Goal: Transaction & Acquisition: Purchase product/service

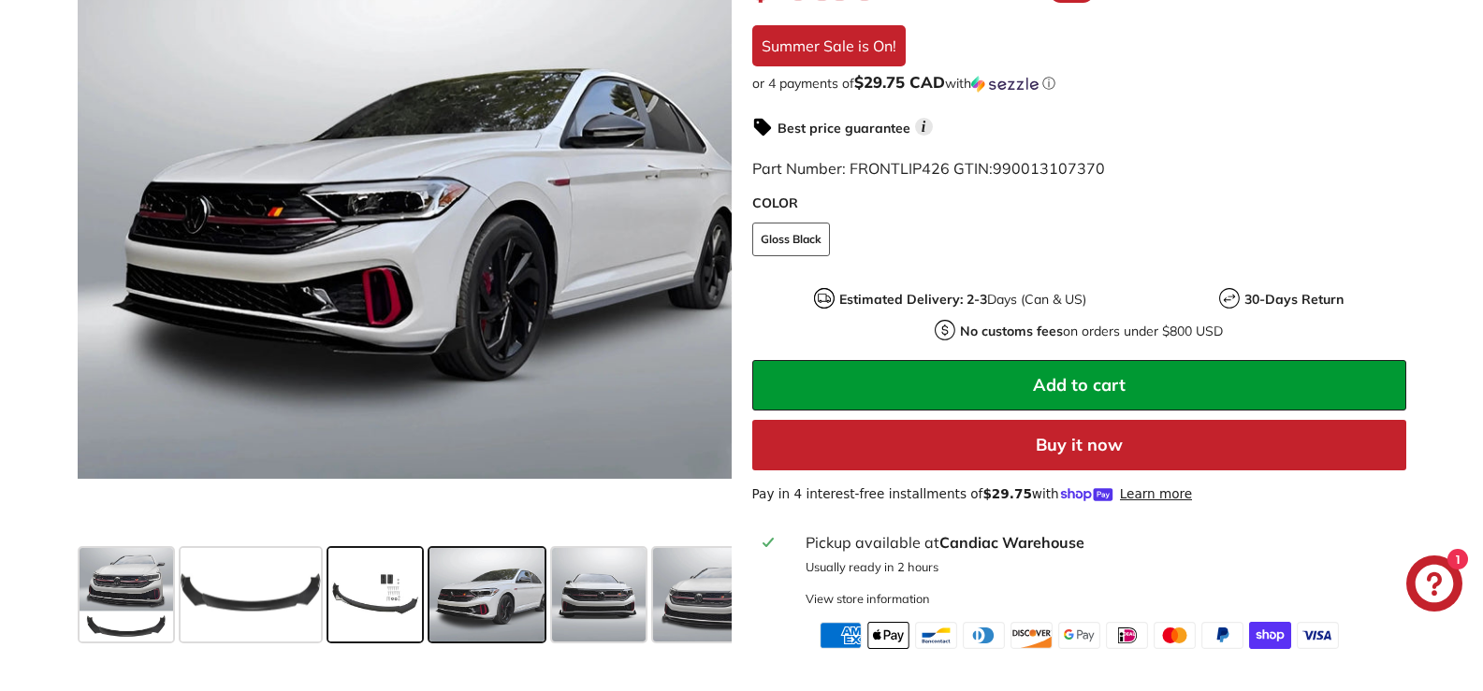
click at [339, 596] on span at bounding box center [375, 595] width 94 height 94
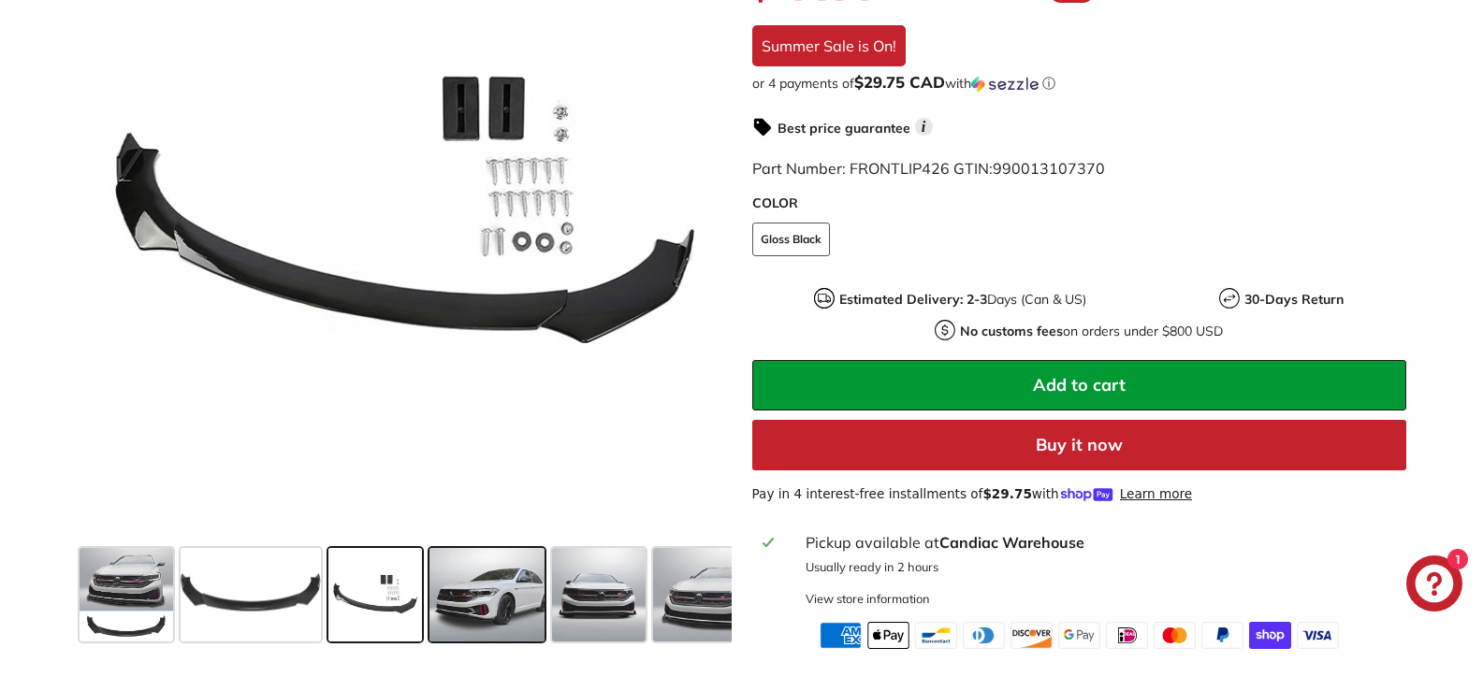
click at [482, 593] on span at bounding box center [487, 595] width 116 height 94
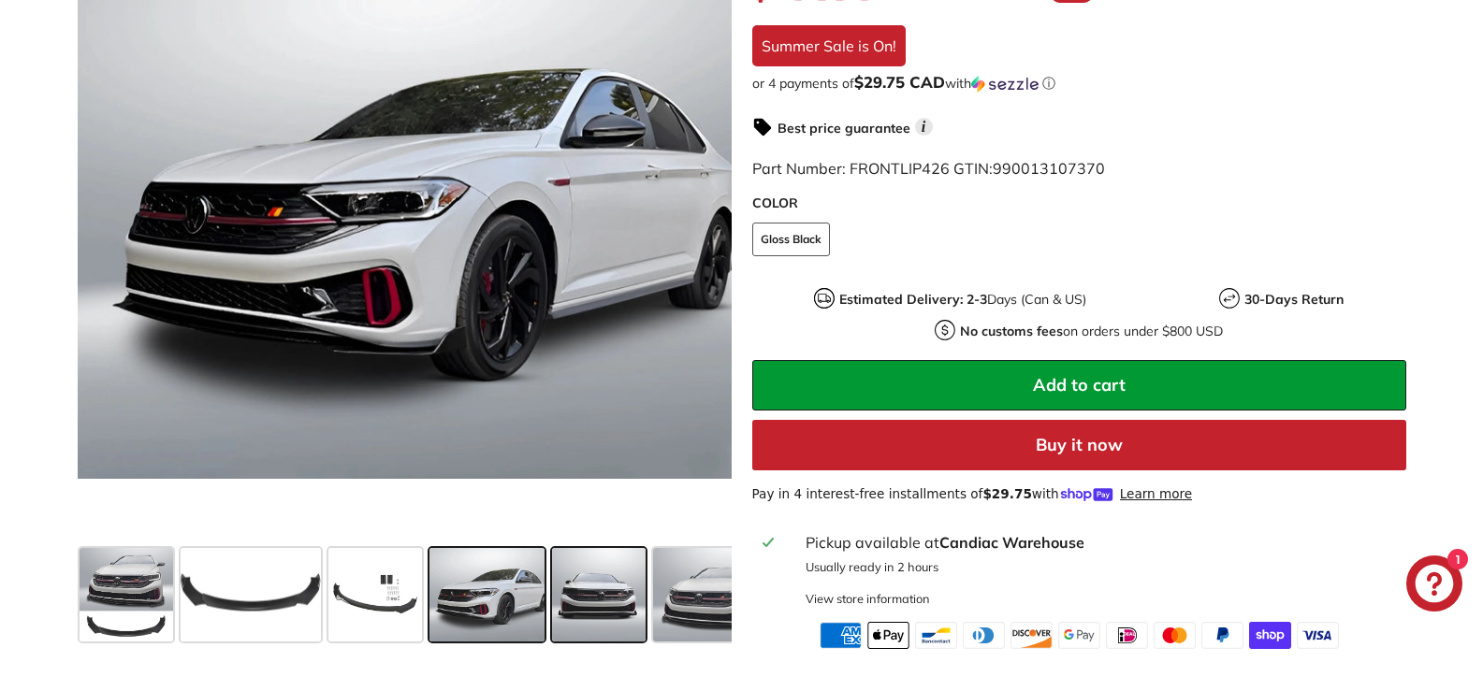
click at [611, 612] on span at bounding box center [599, 595] width 94 height 94
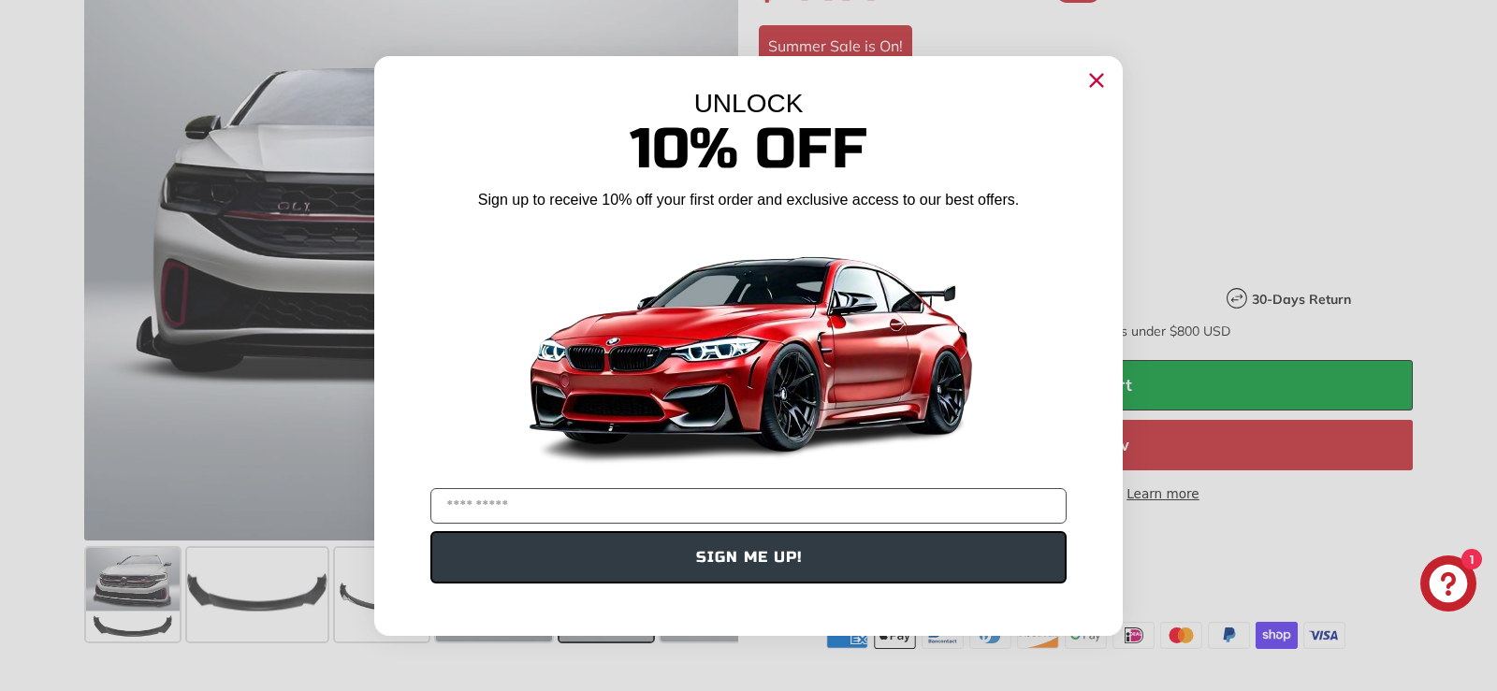
click at [1093, 83] on icon "Close dialog" at bounding box center [1097, 80] width 12 height 12
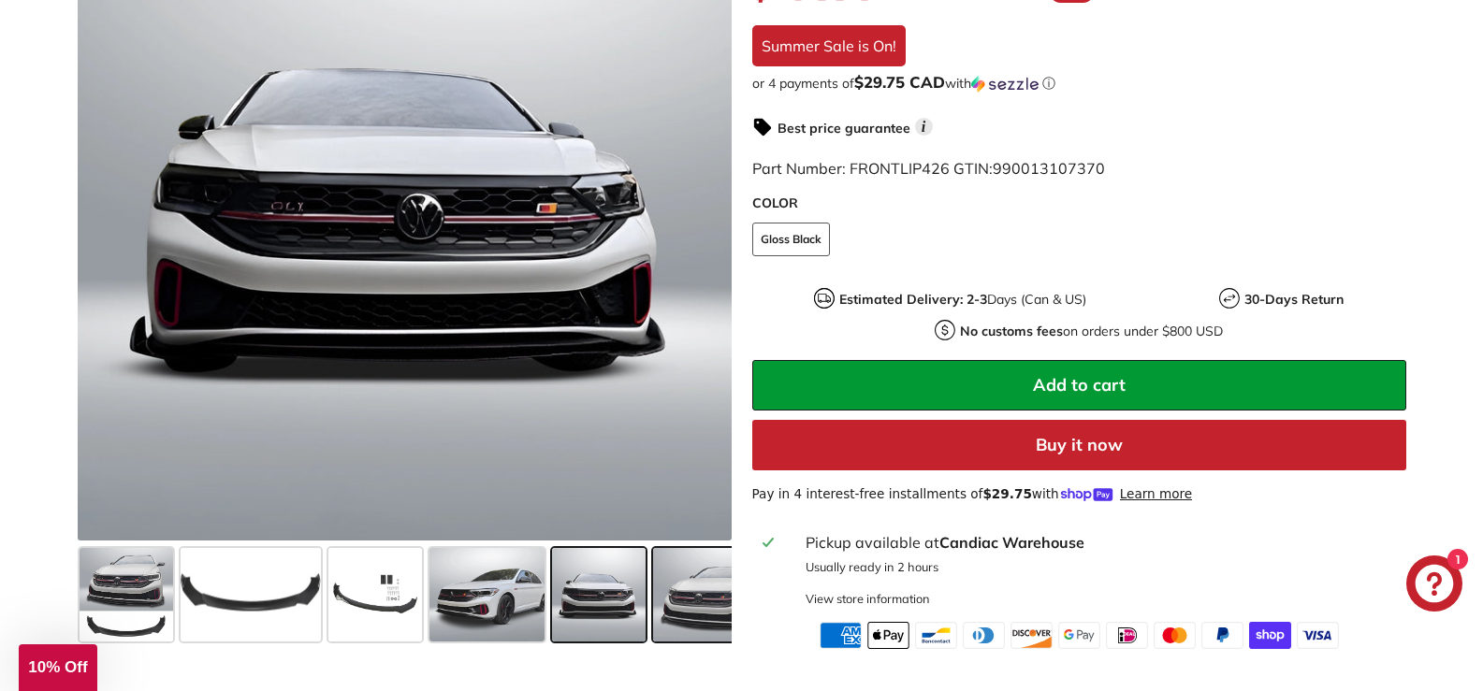
click at [692, 590] on span at bounding box center [708, 595] width 111 height 94
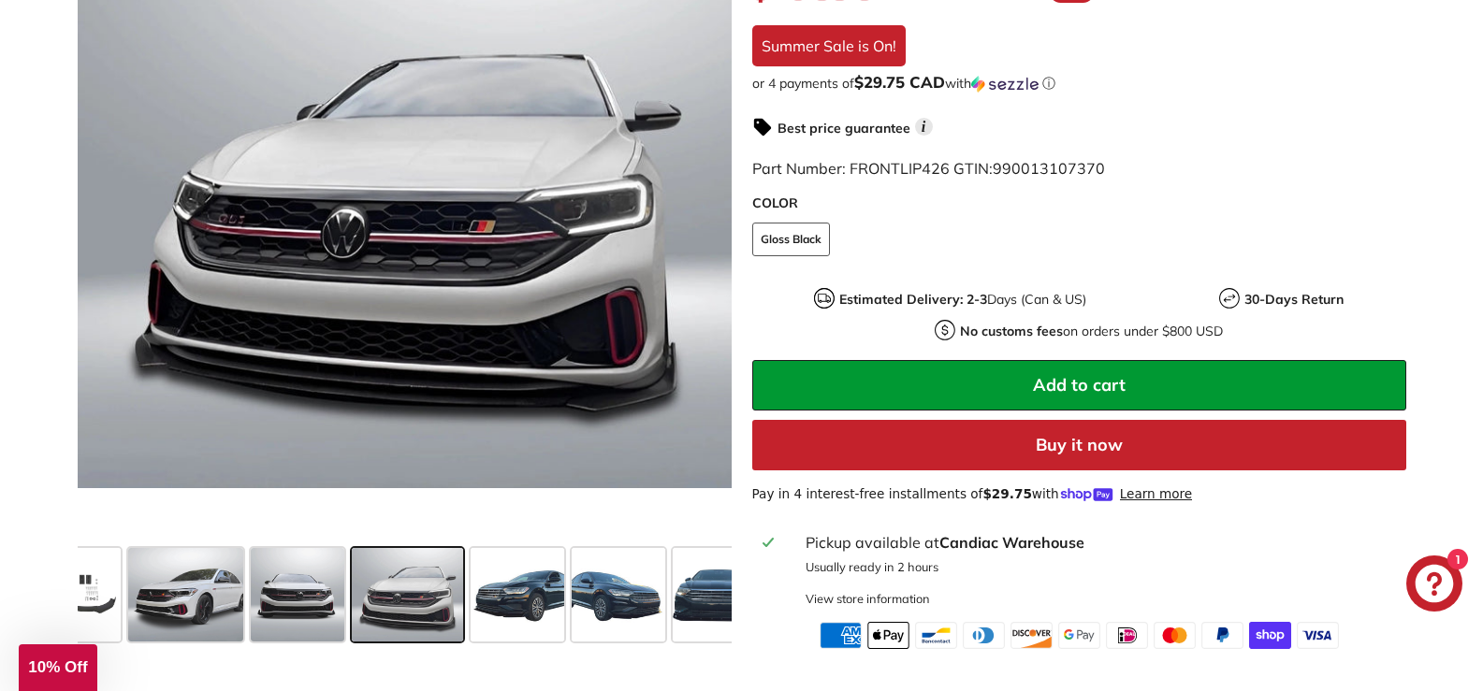
scroll to position [0, 305]
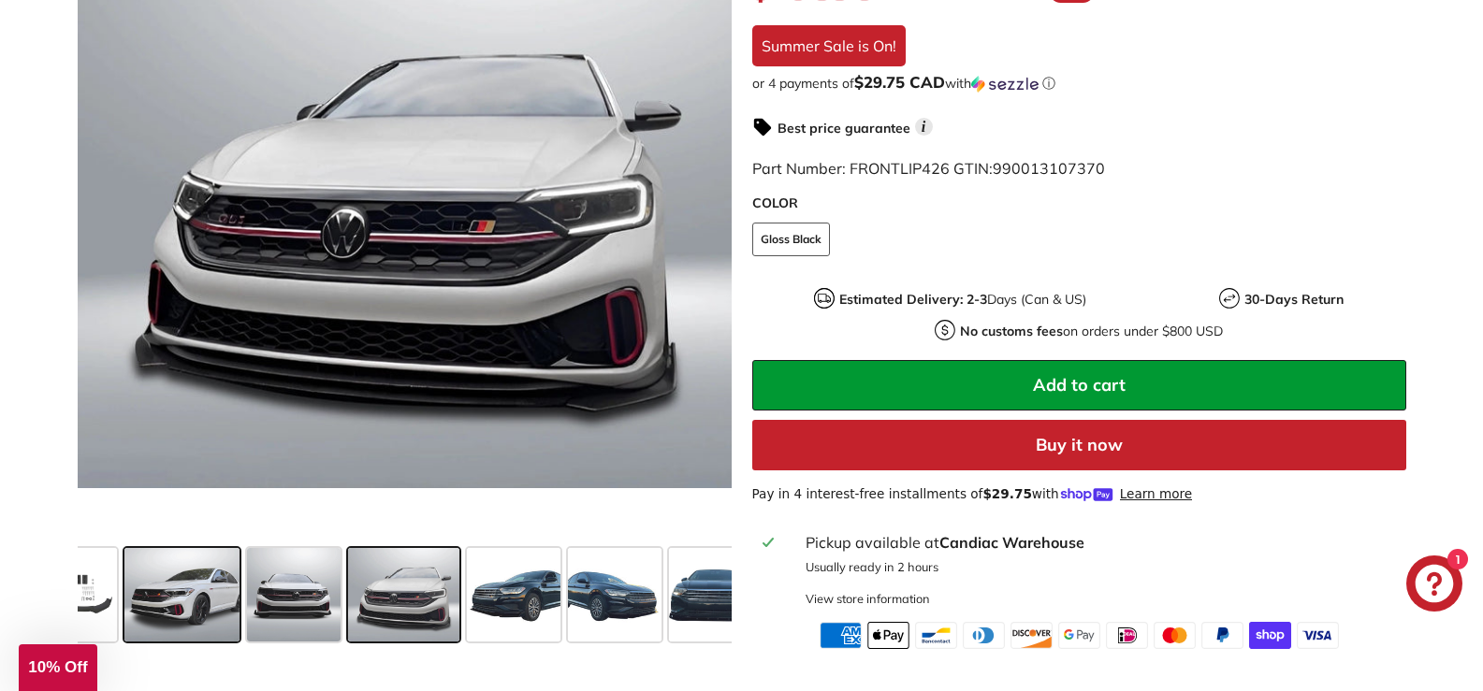
click at [182, 589] on span at bounding box center [182, 595] width 116 height 94
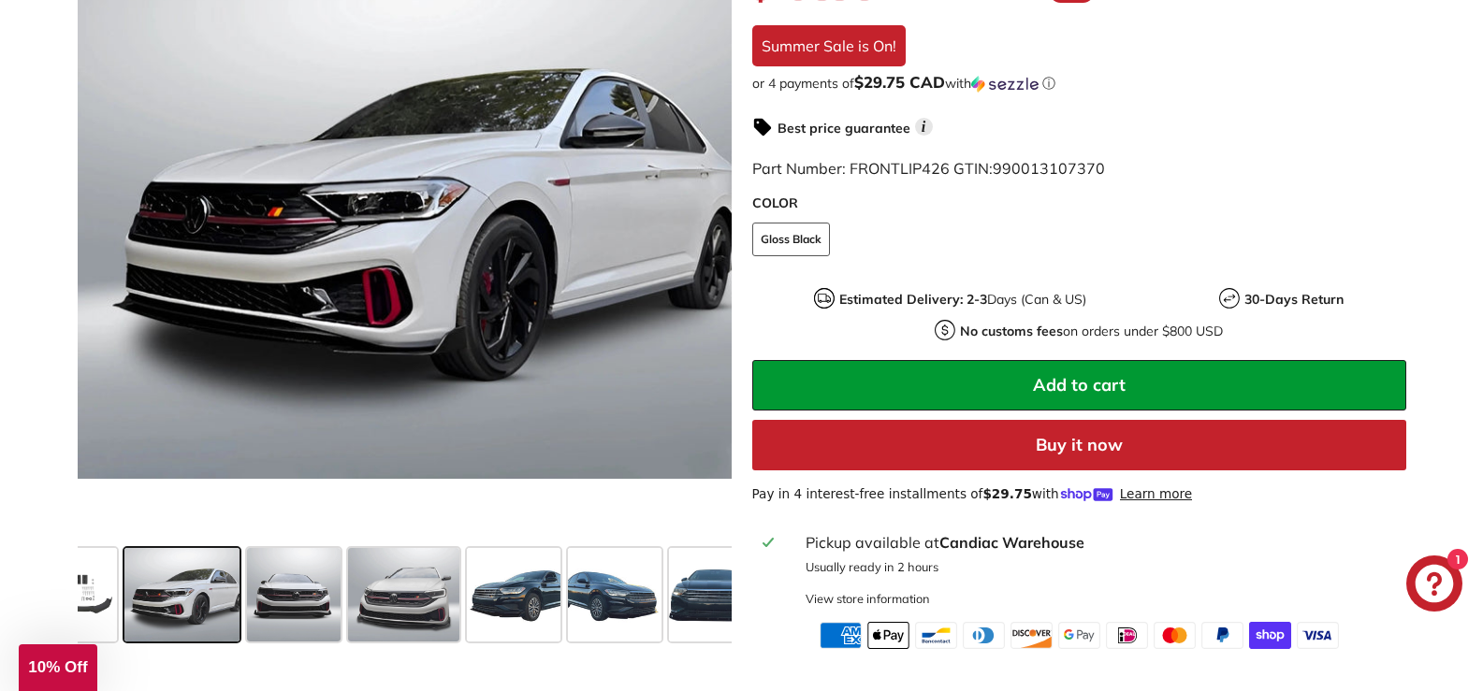
scroll to position [0, 0]
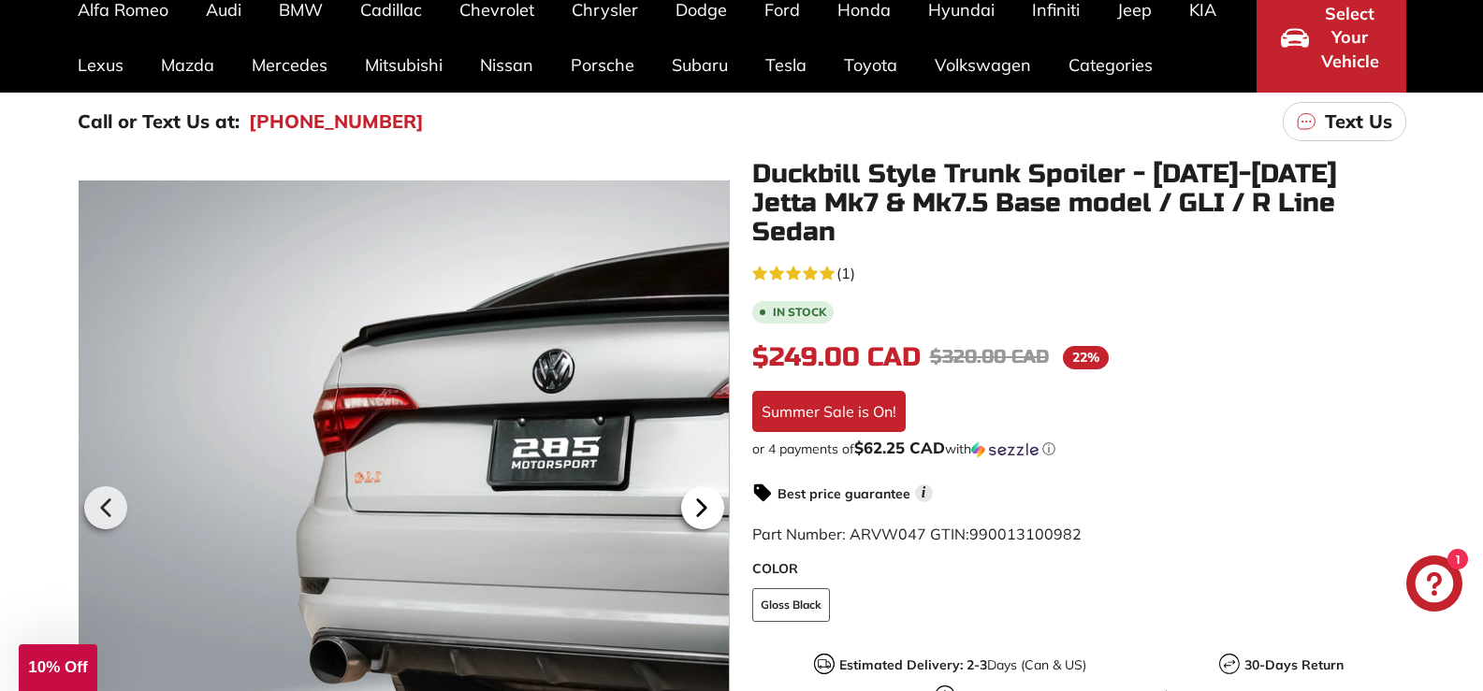
click at [687, 503] on icon at bounding box center [701, 507] width 43 height 43
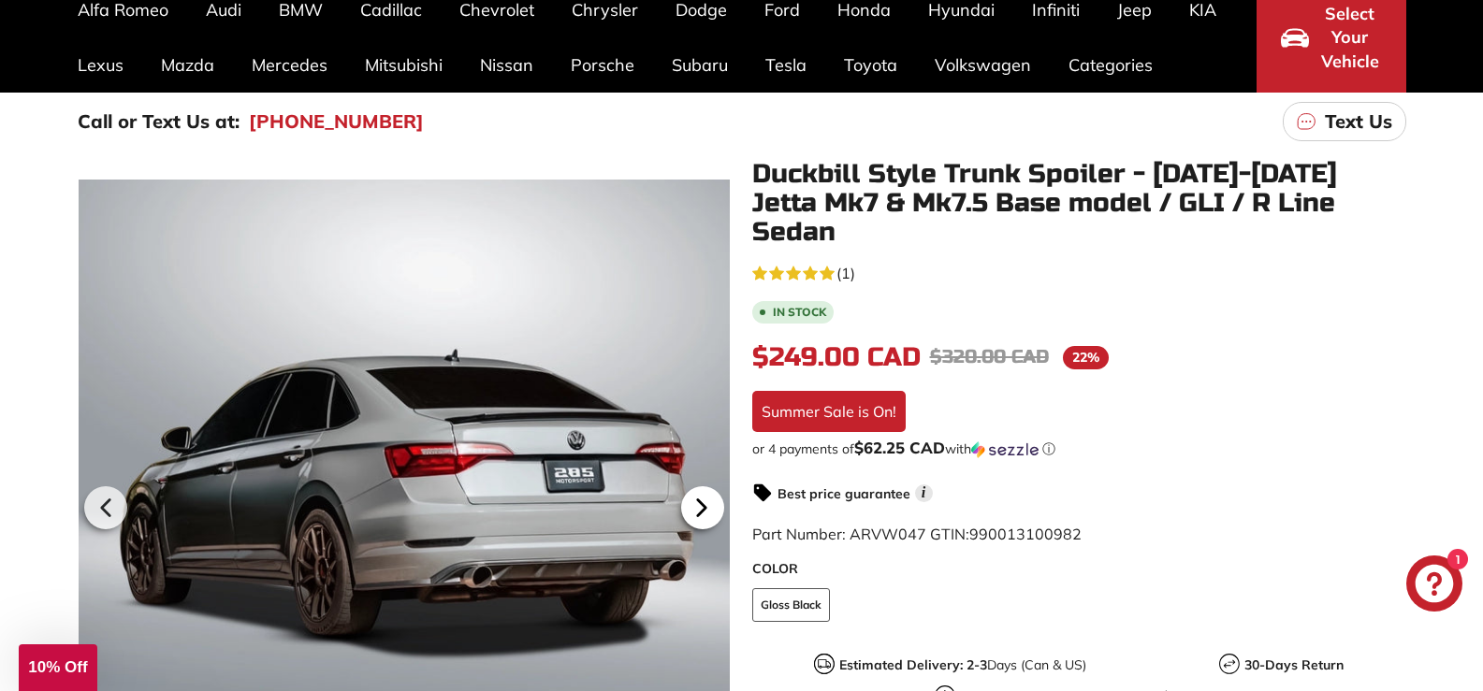
scroll to position [0, 184]
click at [687, 503] on icon at bounding box center [701, 507] width 43 height 43
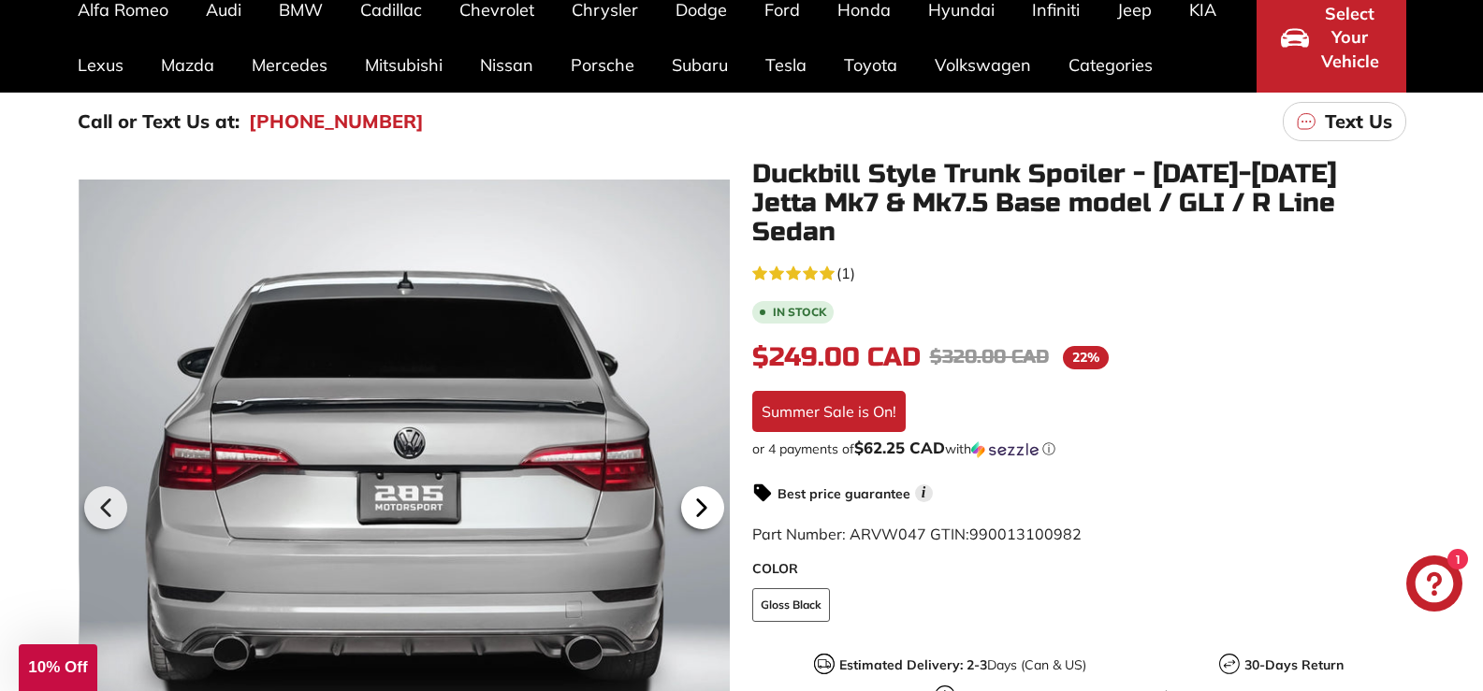
click at [687, 503] on icon at bounding box center [701, 507] width 43 height 43
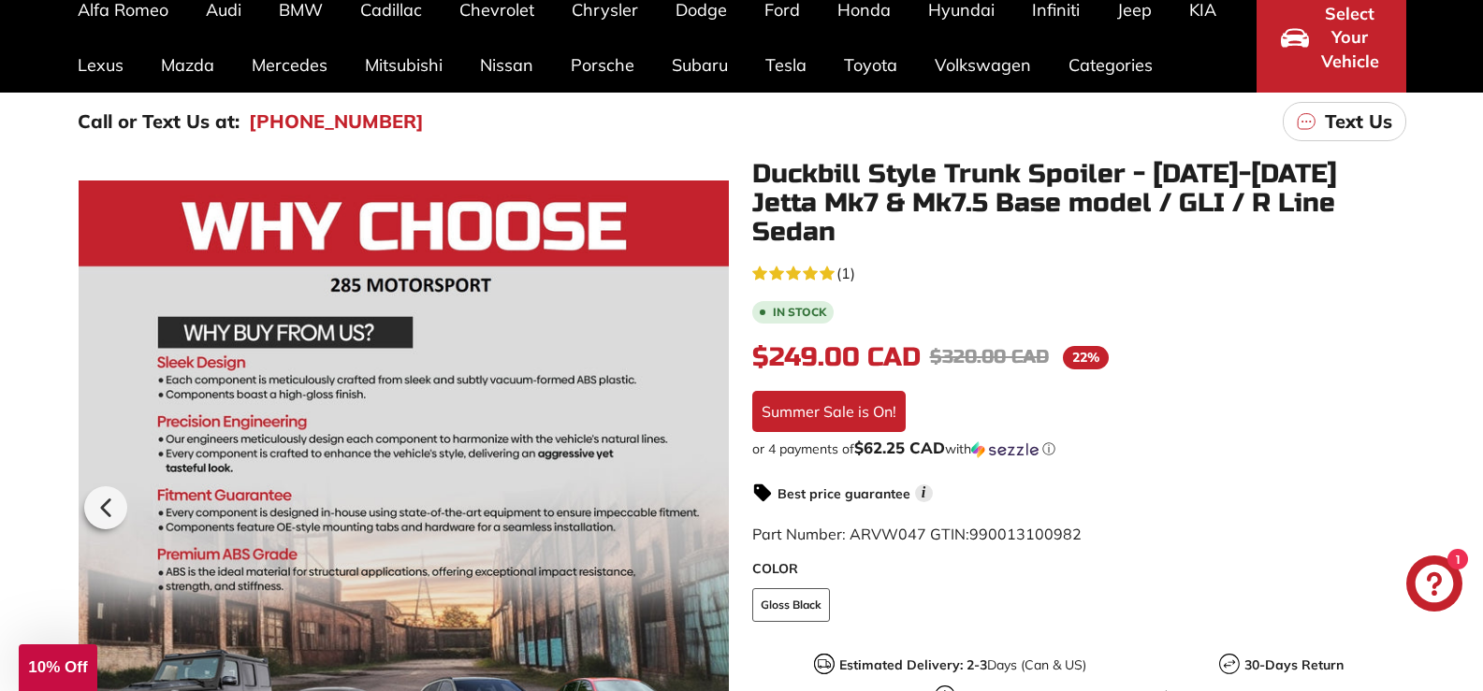
click at [687, 503] on div at bounding box center [404, 505] width 650 height 691
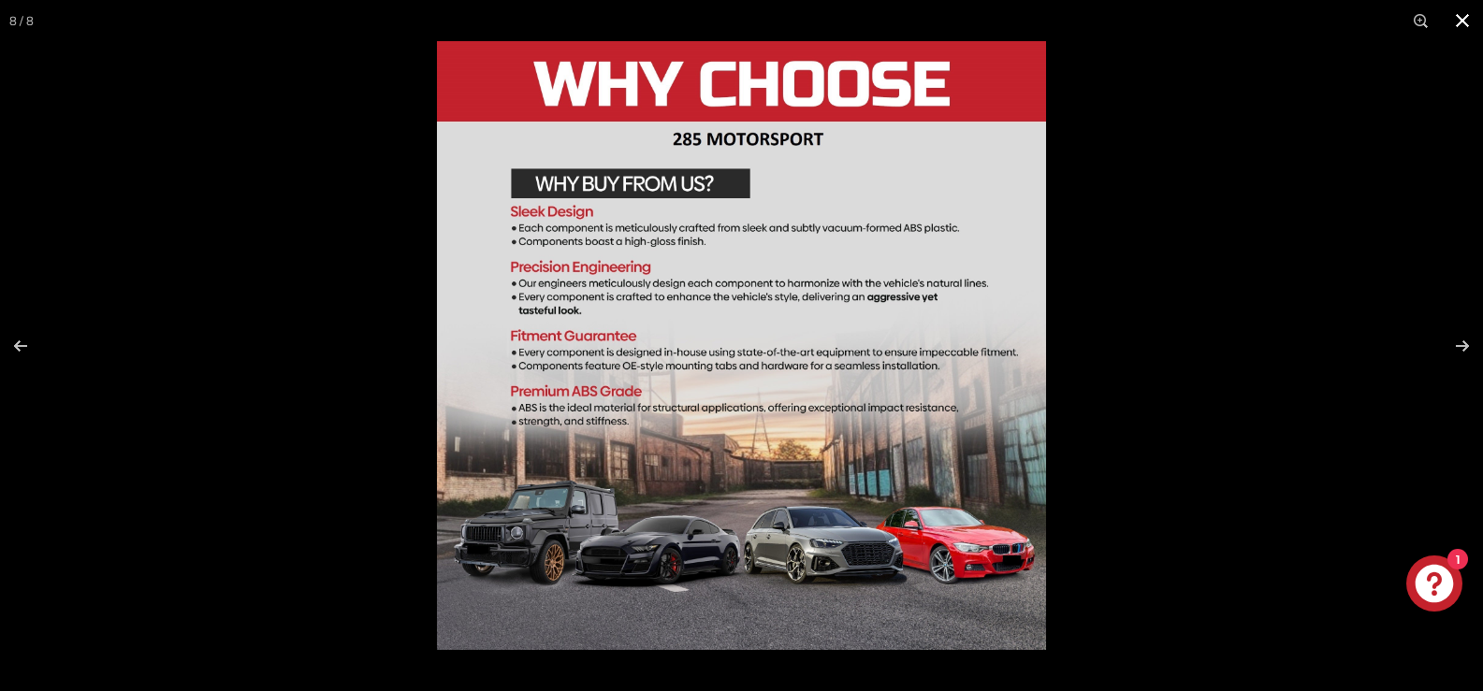
click at [1458, 25] on button at bounding box center [1462, 20] width 41 height 41
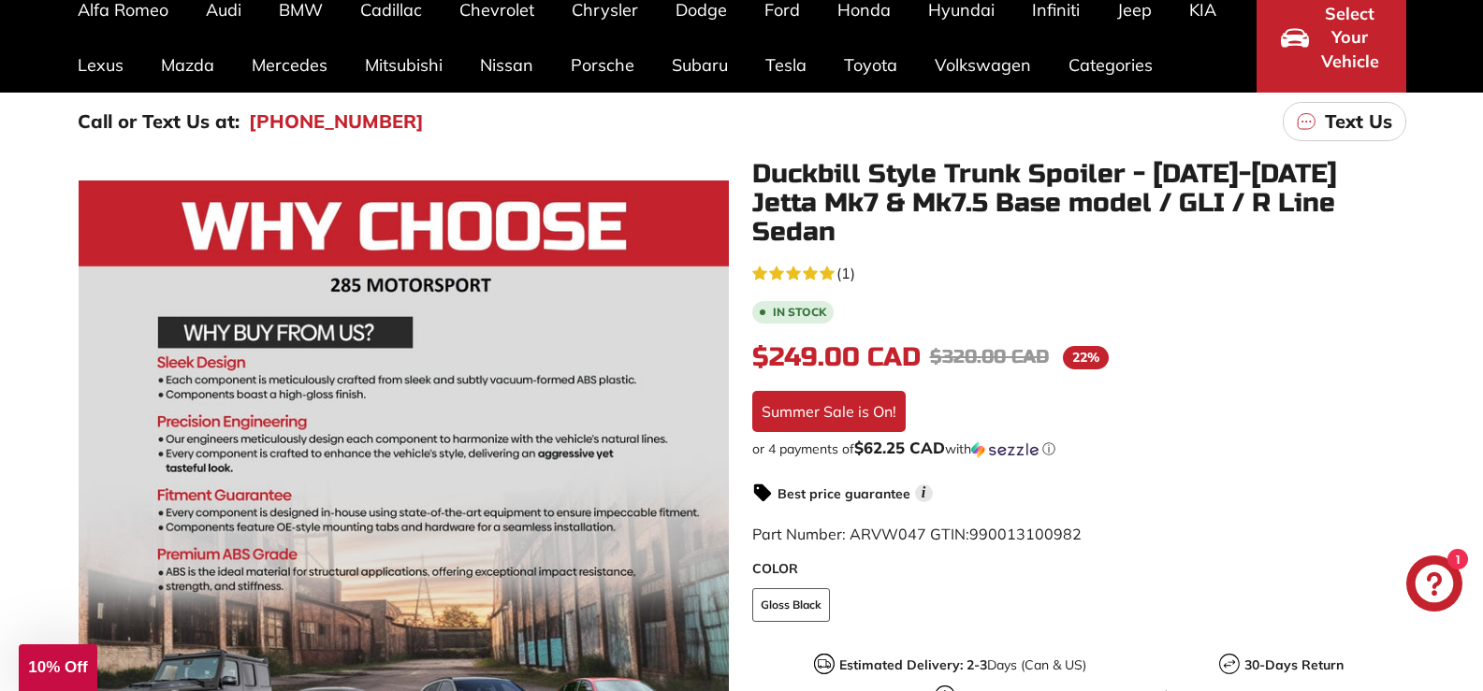
click at [795, 267] on use "5.0 rating (1 votes)" at bounding box center [793, 274] width 15 height 14
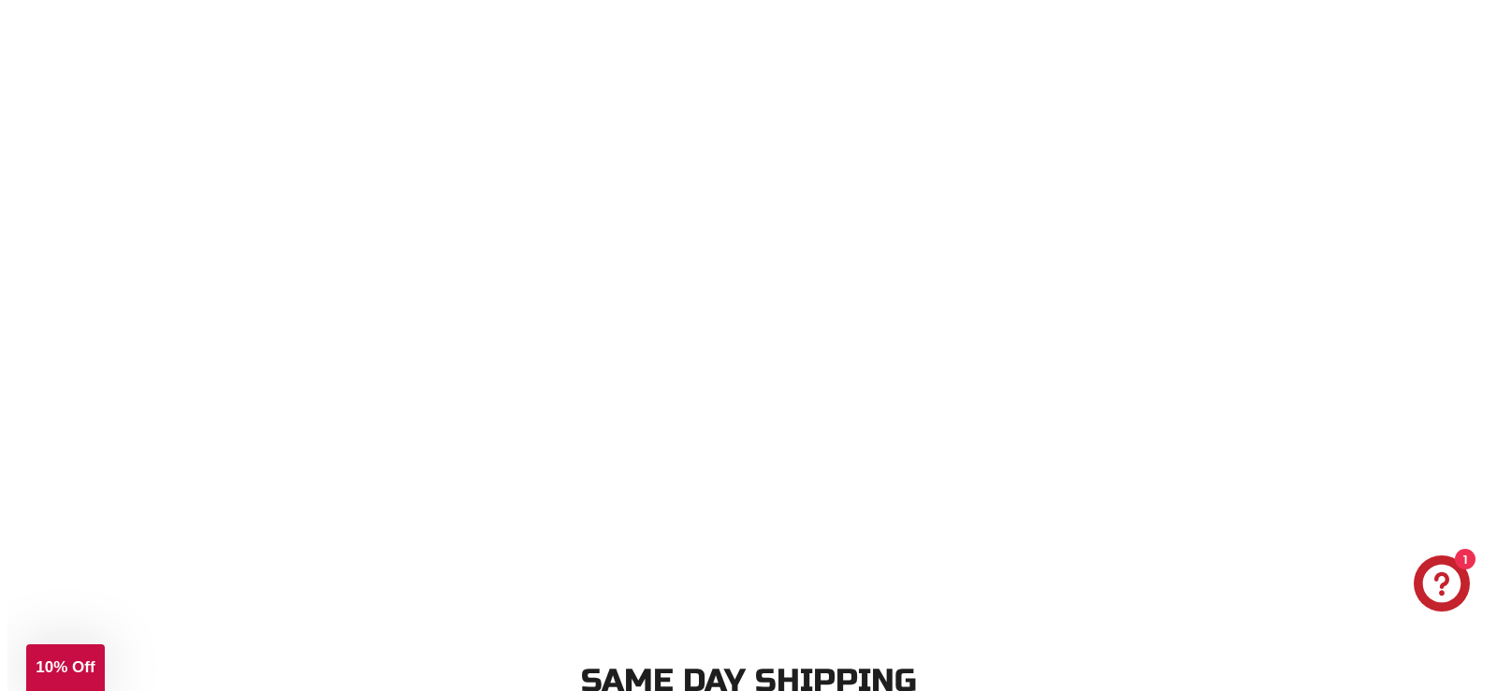
scroll to position [3861, 0]
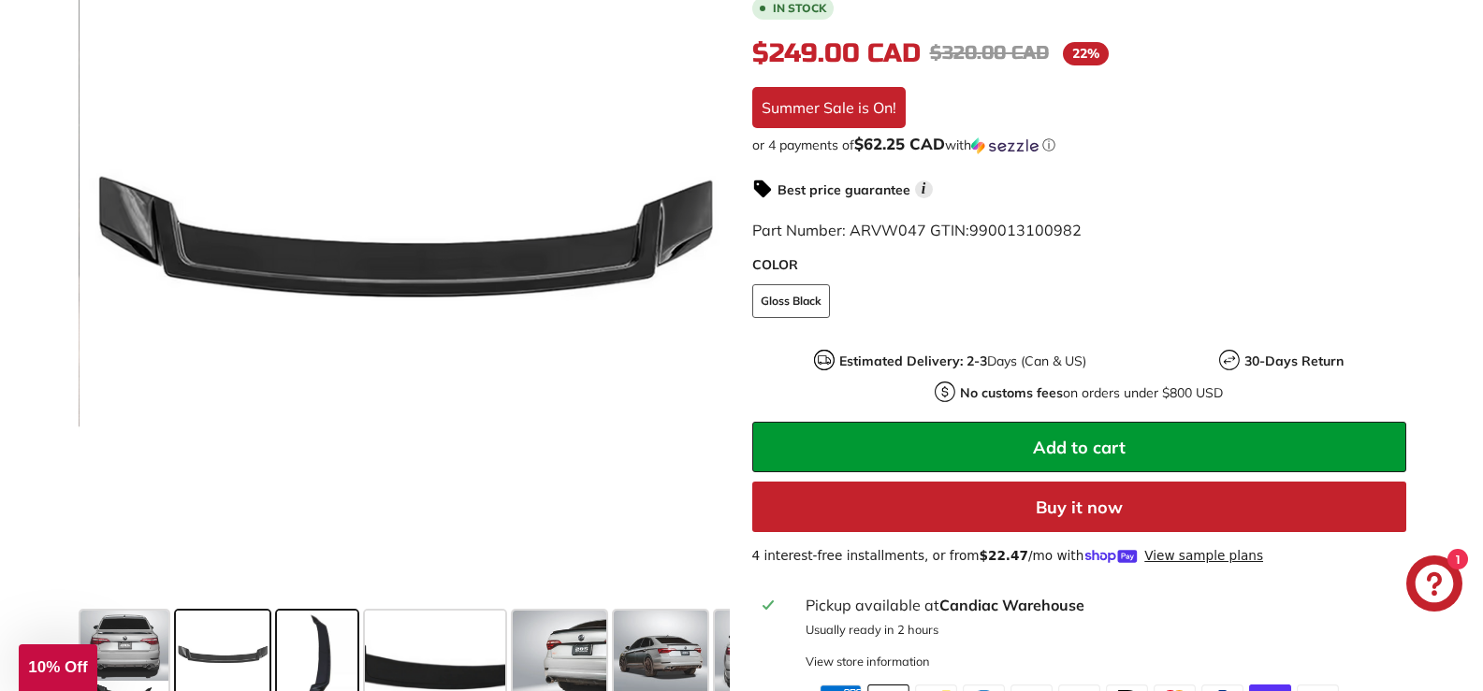
click at [317, 627] on span at bounding box center [317, 658] width 80 height 94
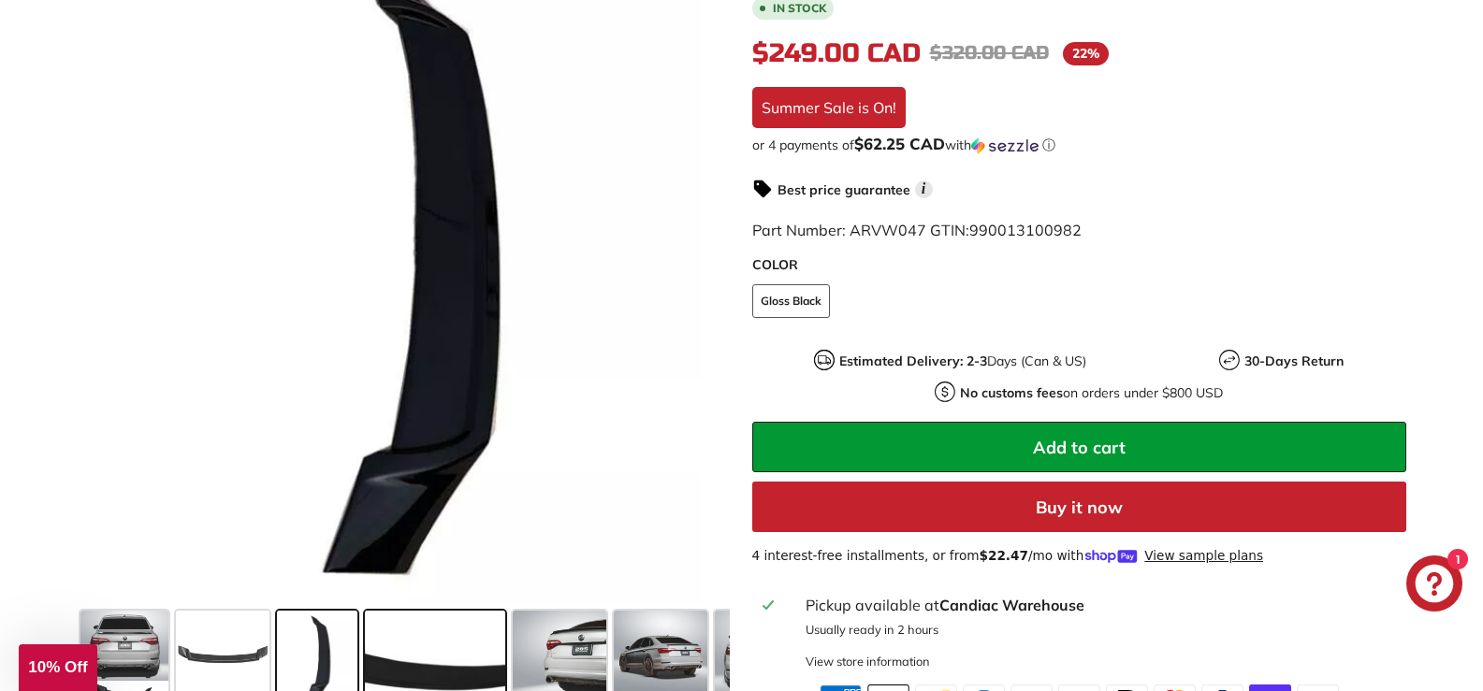
click at [412, 616] on span at bounding box center [435, 658] width 140 height 94
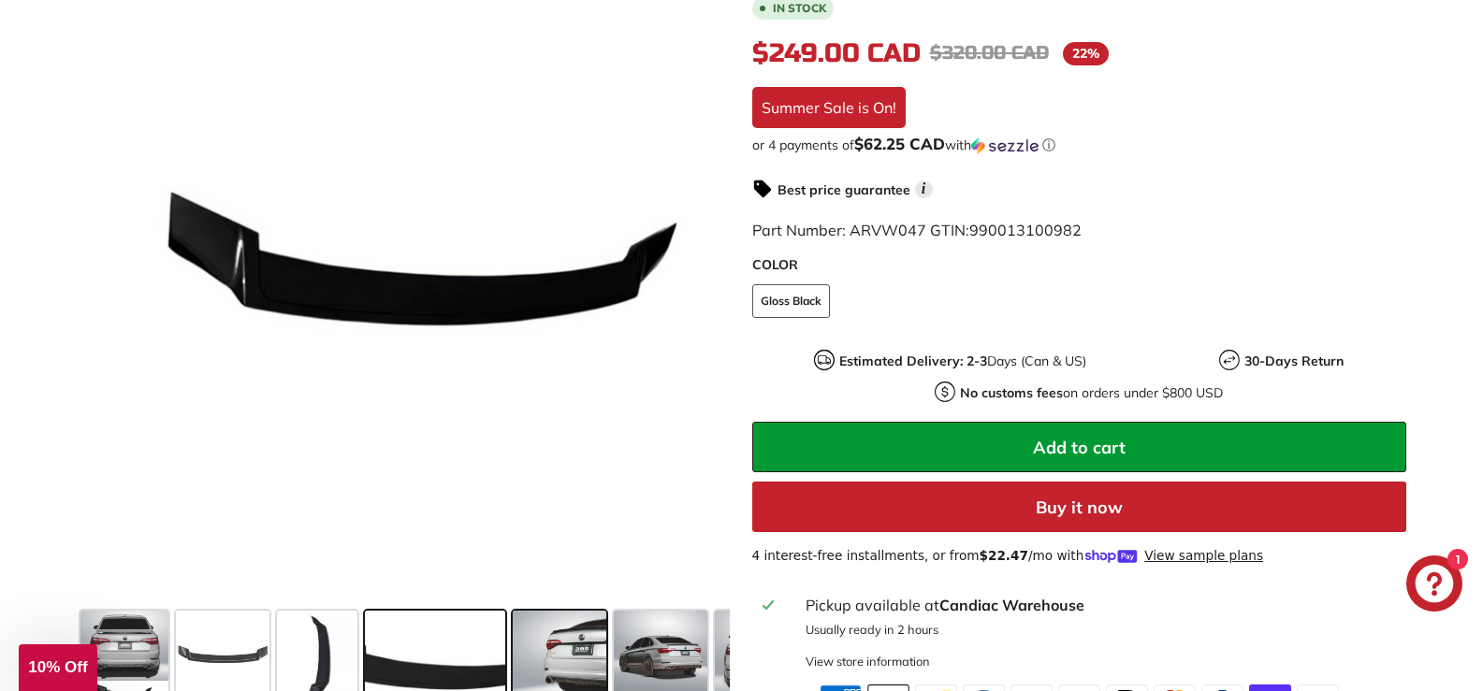
click at [531, 618] on span at bounding box center [560, 658] width 94 height 94
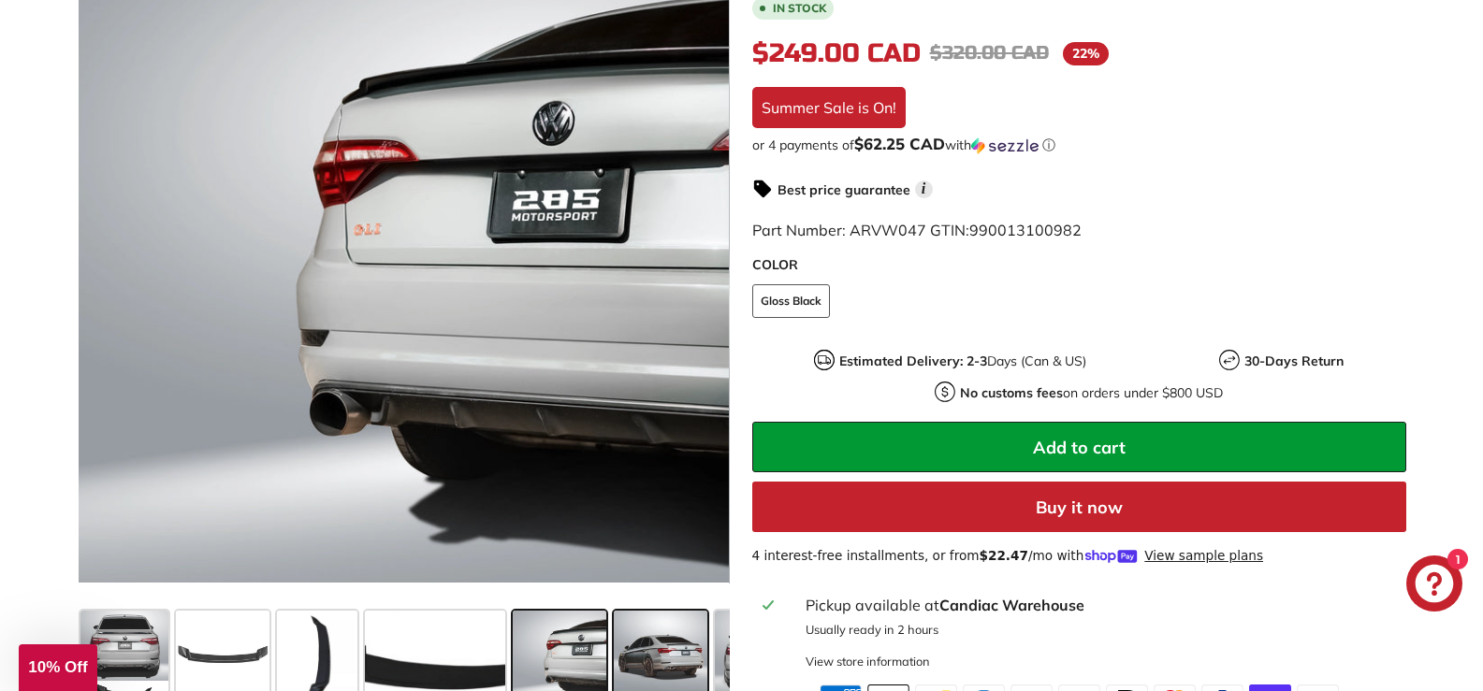
click at [646, 617] on span at bounding box center [661, 658] width 94 height 94
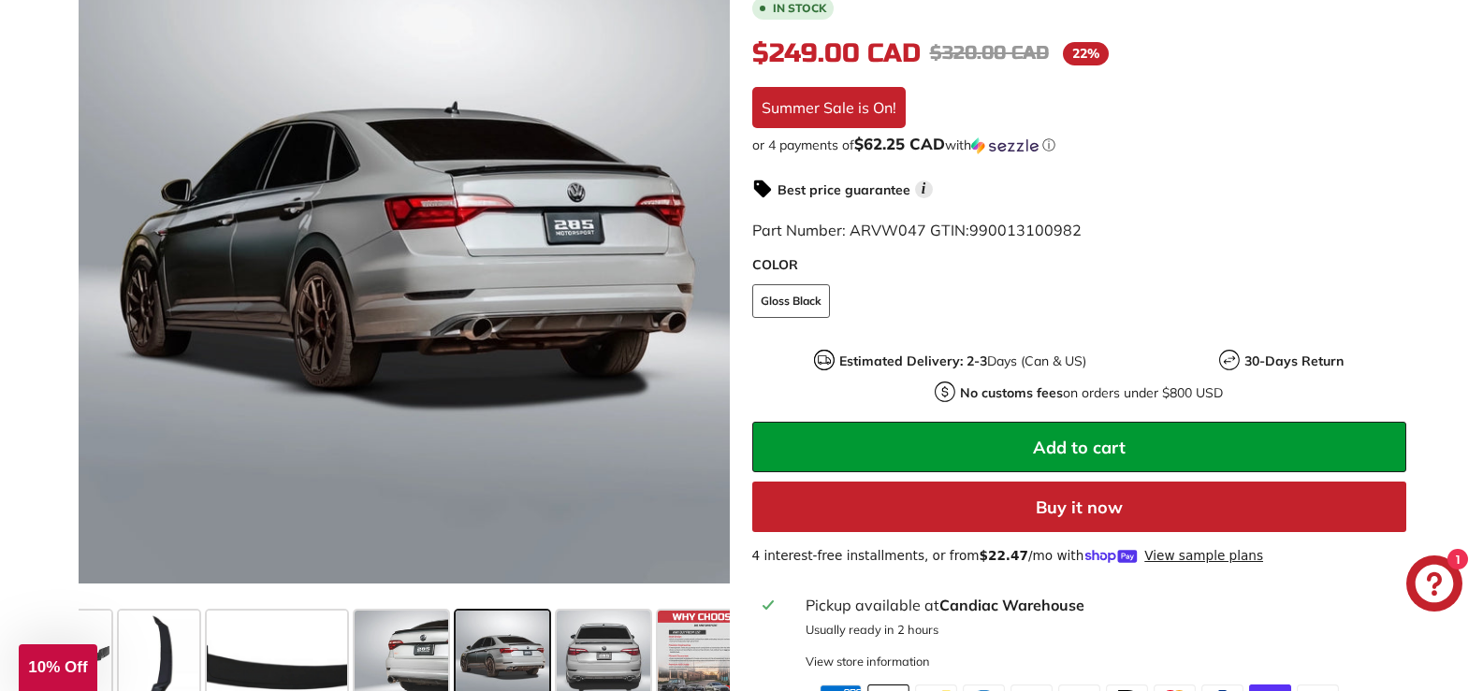
scroll to position [0, 184]
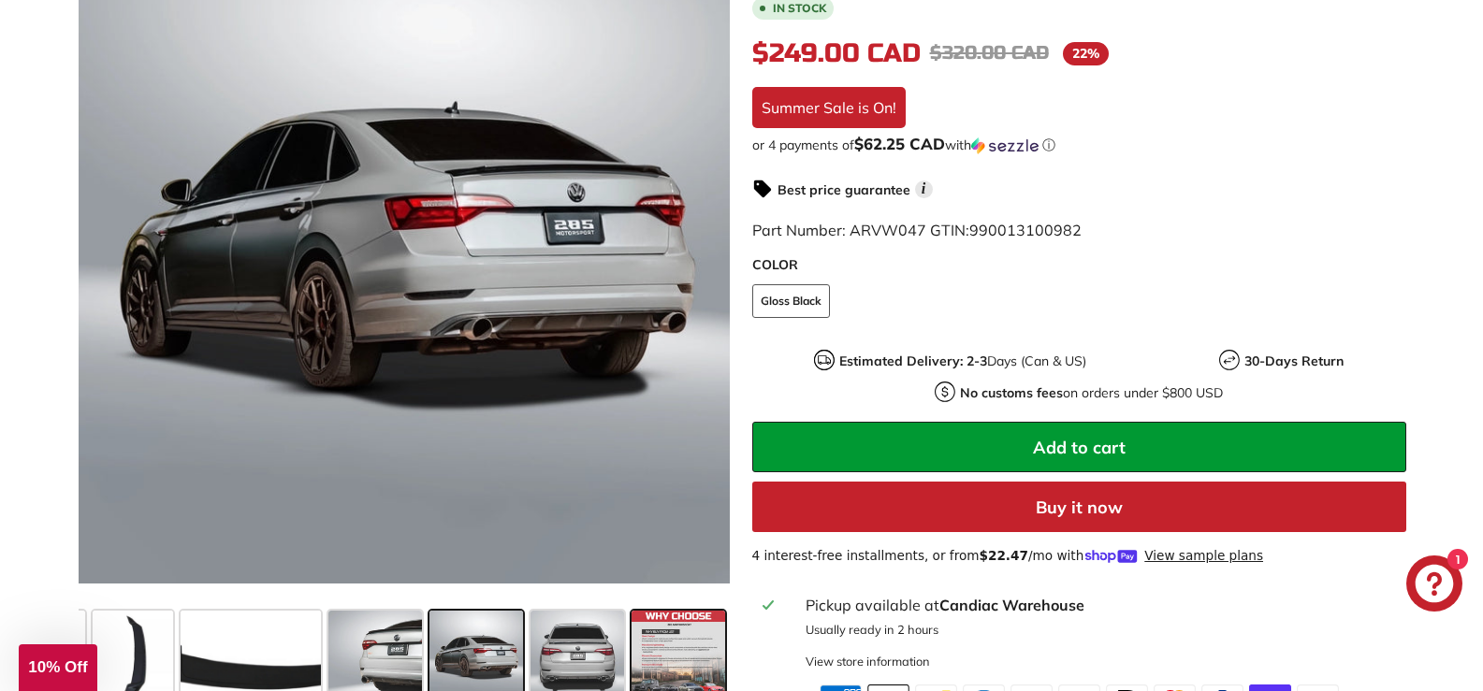
click at [708, 616] on span at bounding box center [678, 658] width 94 height 94
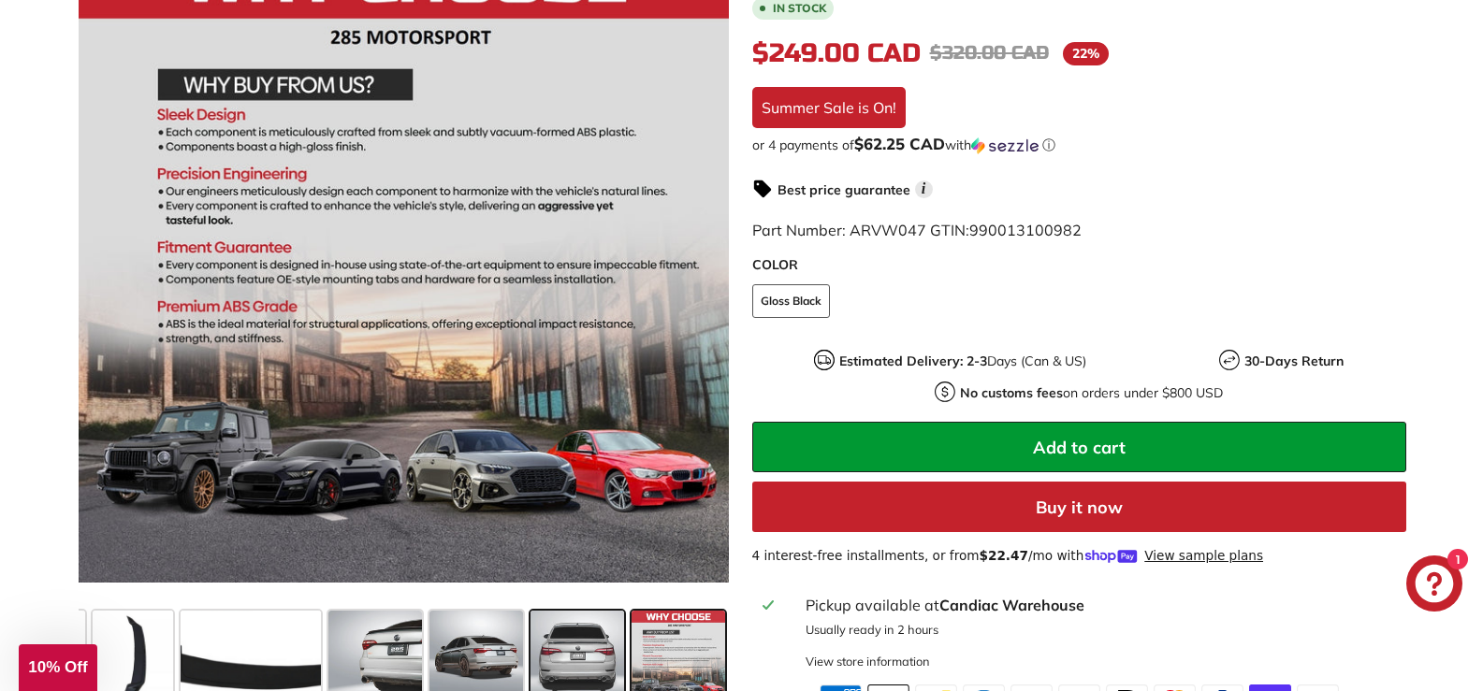
click at [585, 611] on span at bounding box center [577, 658] width 94 height 94
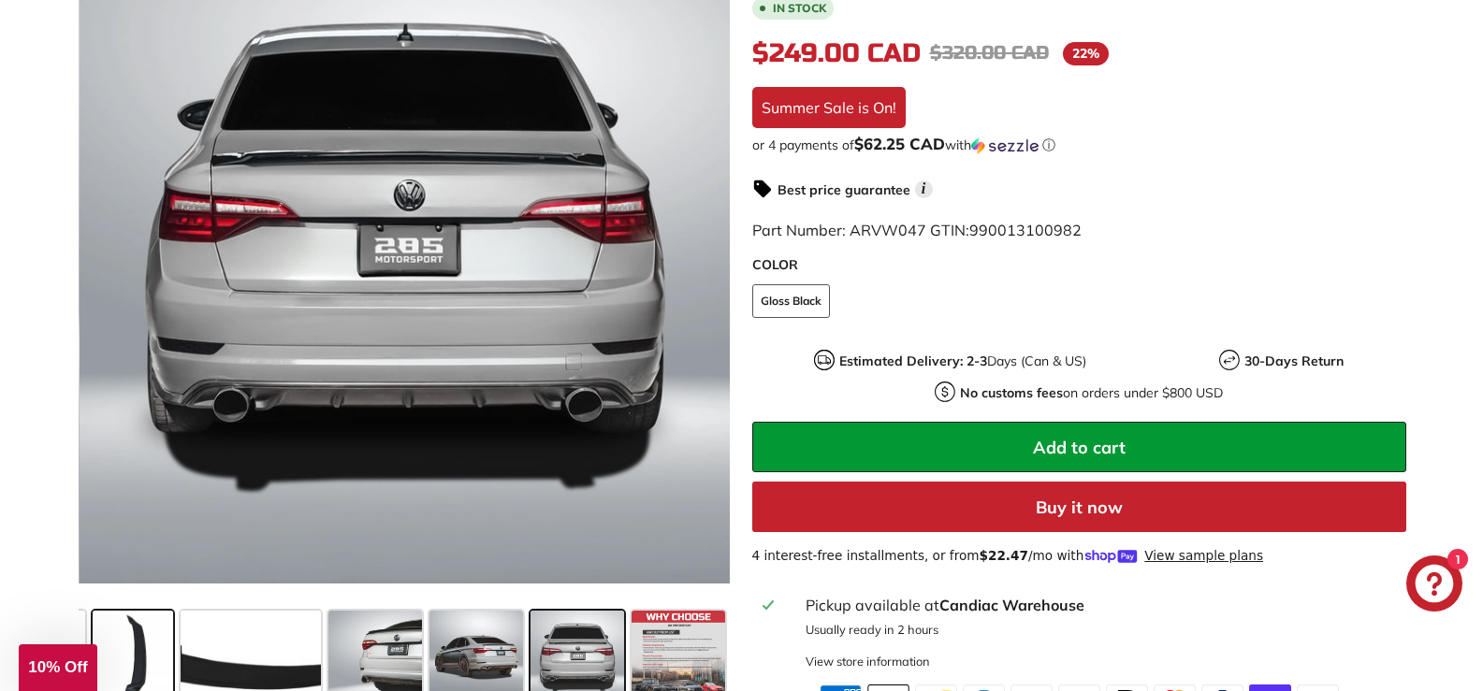
click at [123, 638] on span at bounding box center [133, 658] width 80 height 94
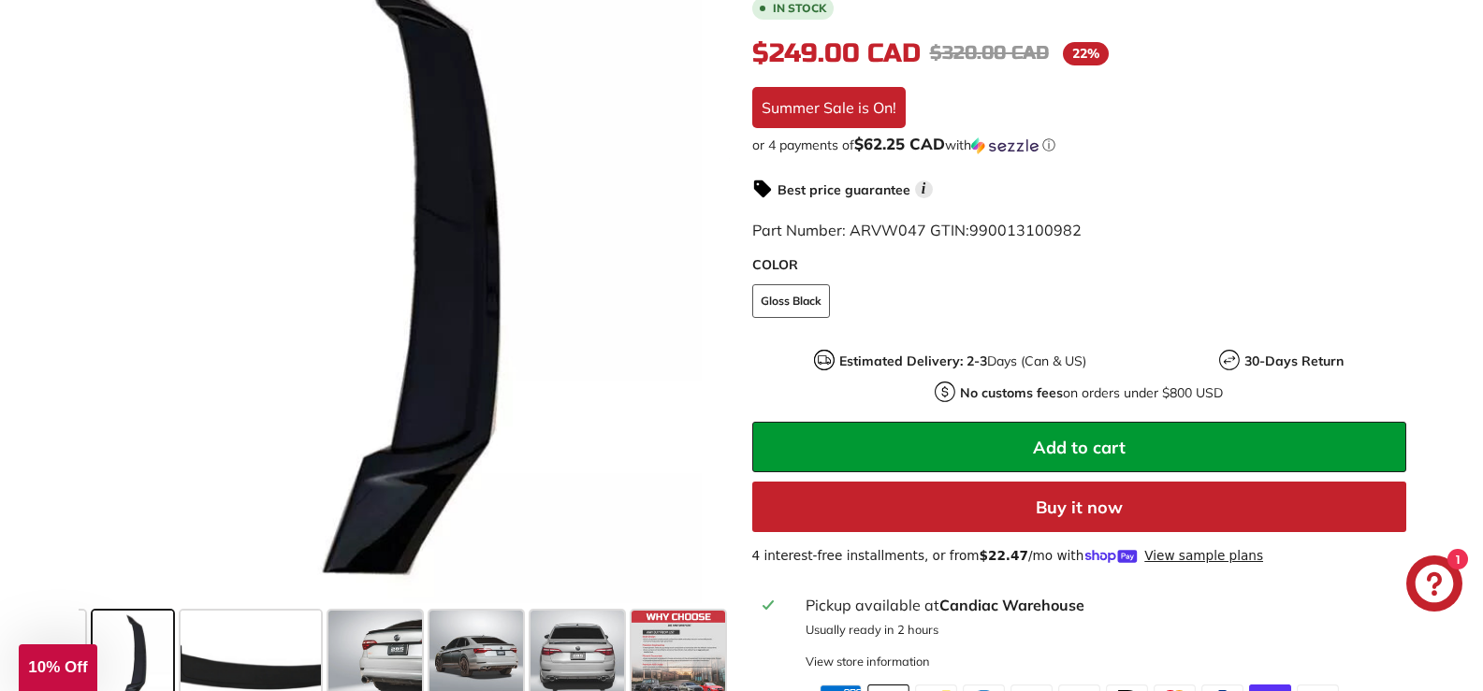
scroll to position [0, 0]
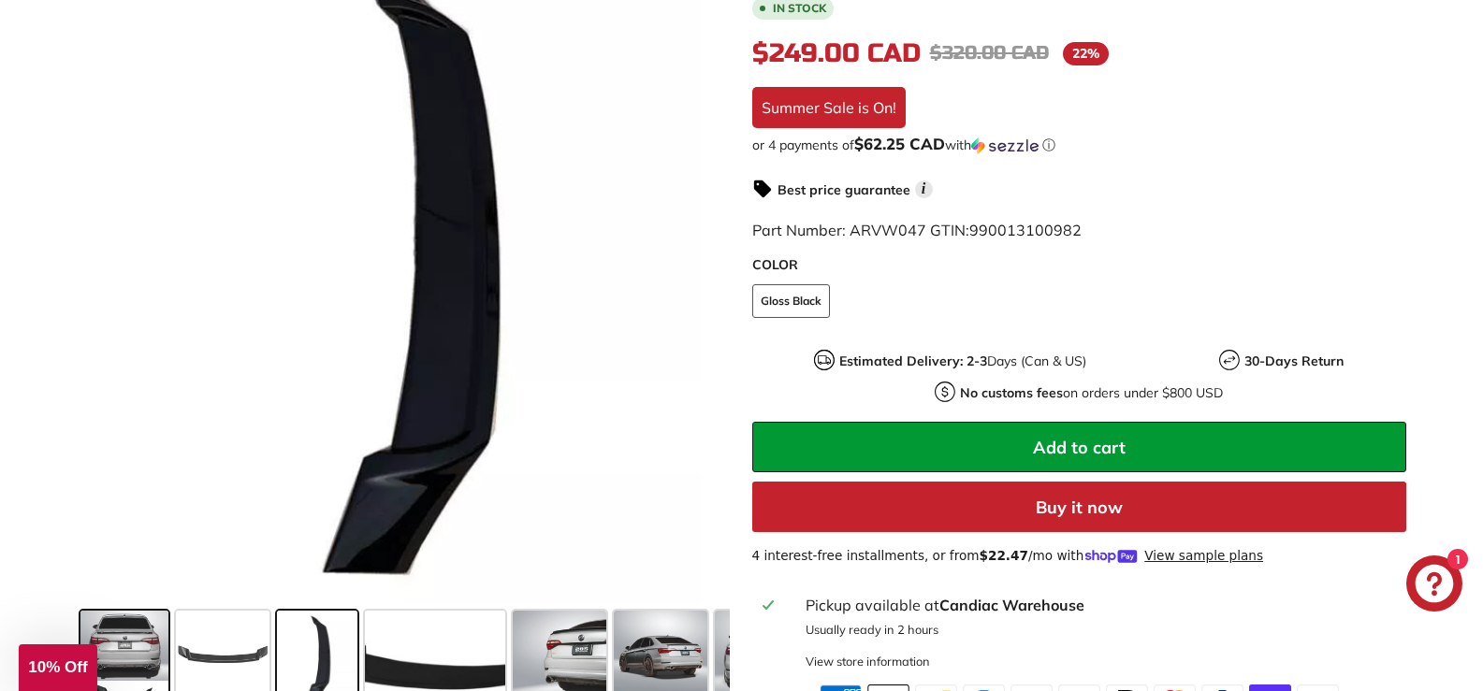
click at [114, 638] on span at bounding box center [124, 658] width 88 height 94
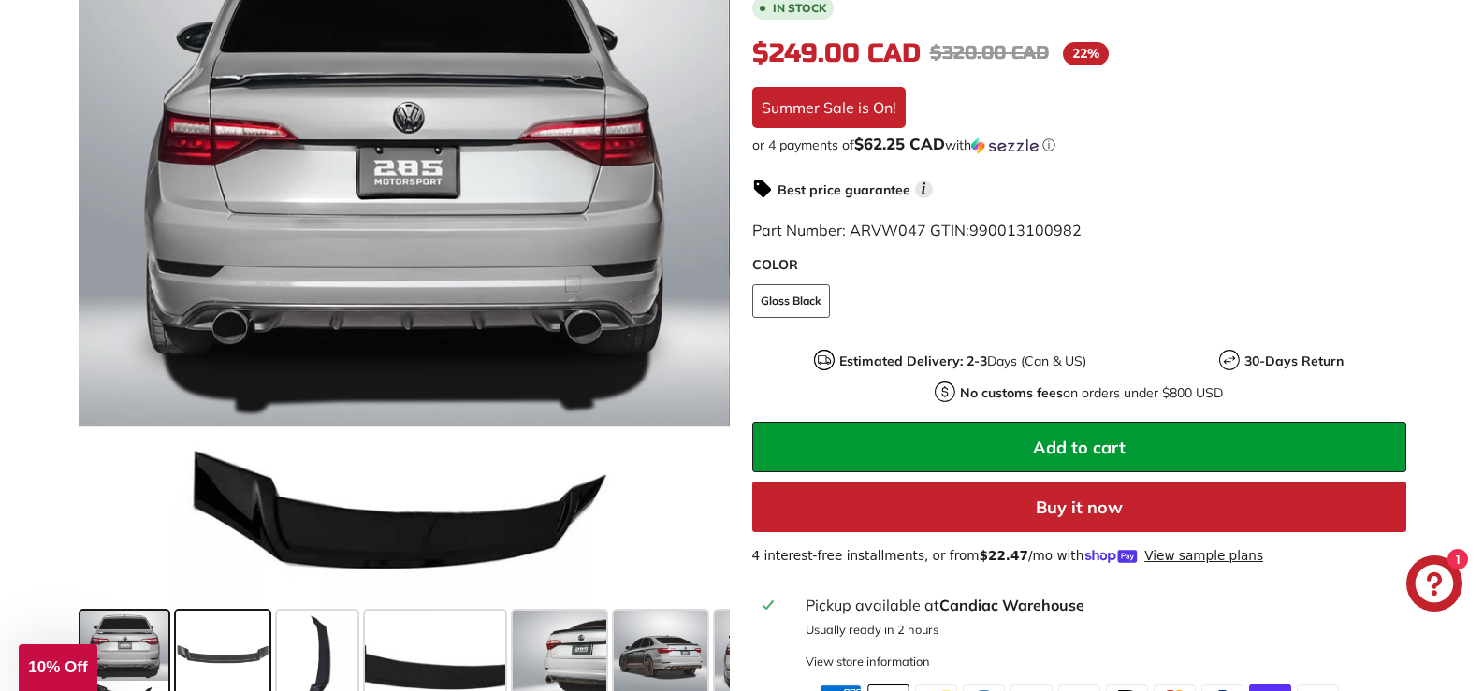
click at [225, 636] on span at bounding box center [223, 658] width 94 height 94
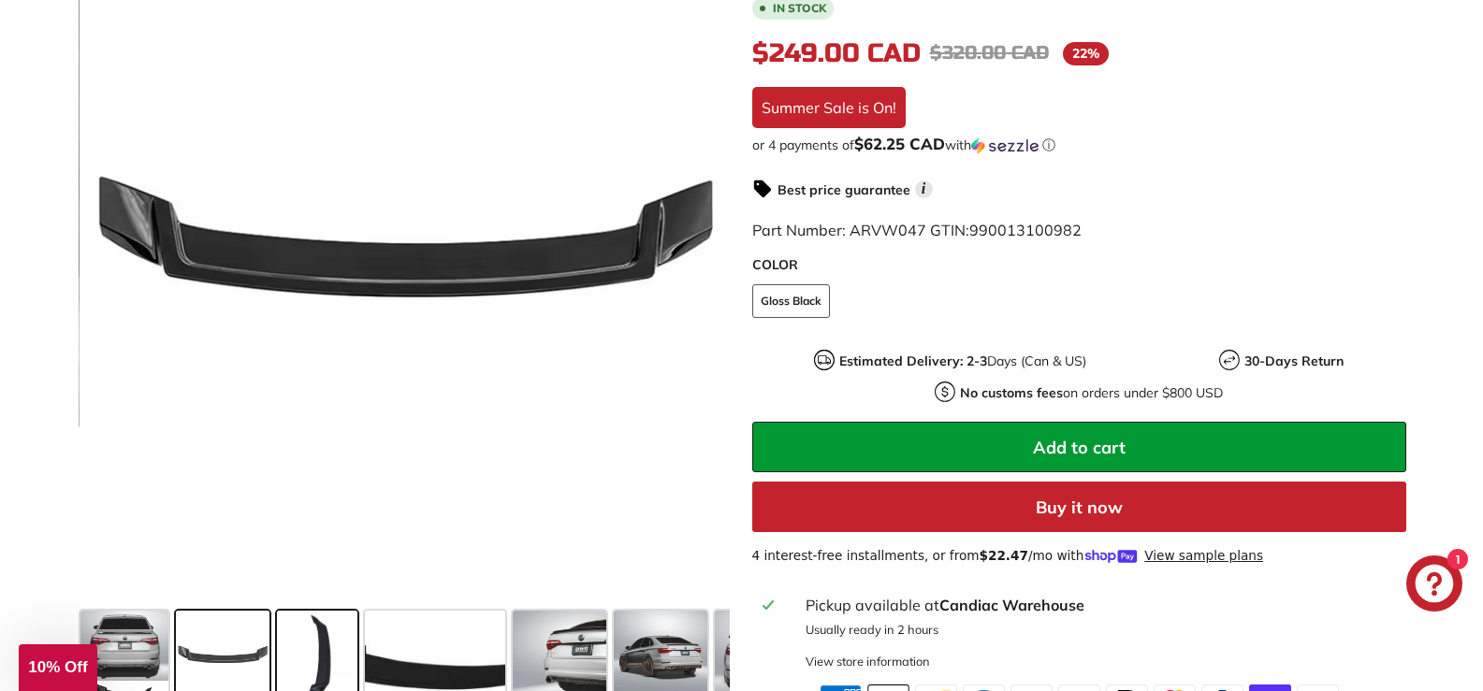
click at [325, 630] on span at bounding box center [317, 658] width 80 height 94
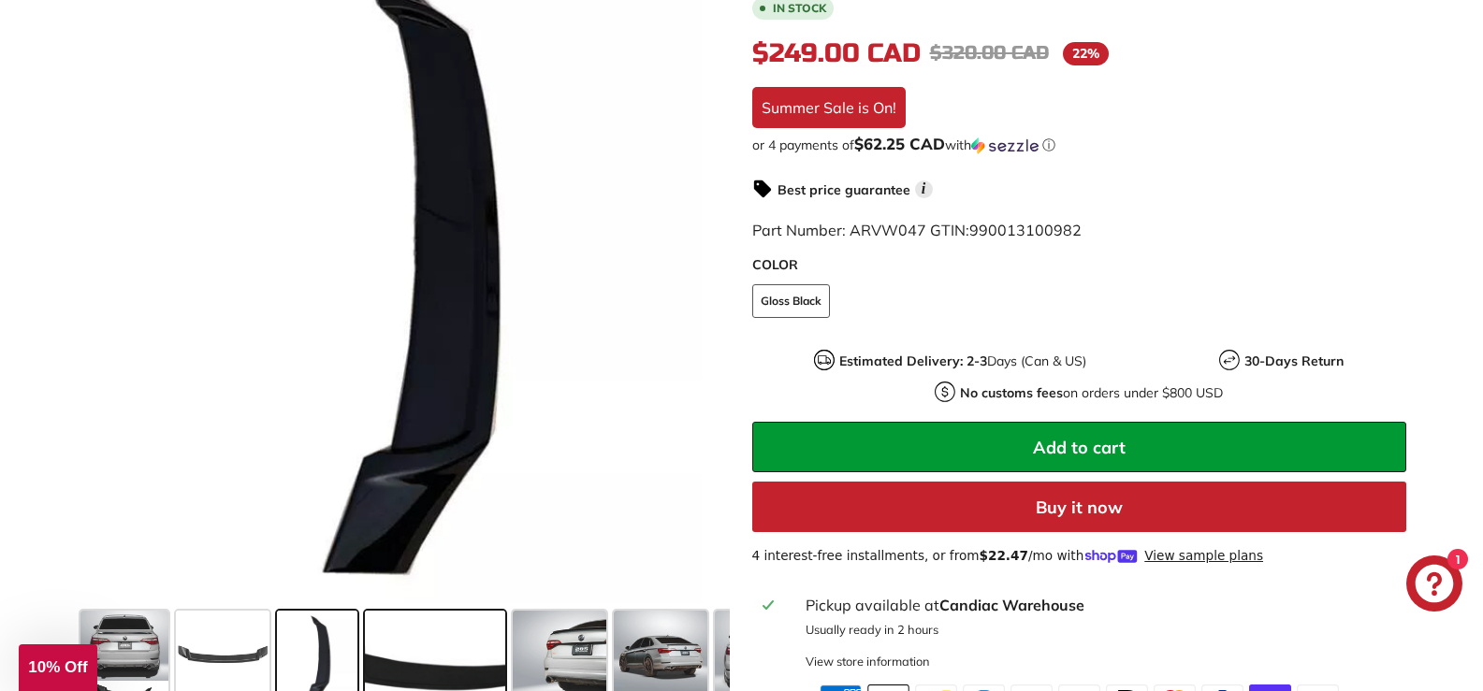
click at [407, 658] on span at bounding box center [435, 658] width 140 height 94
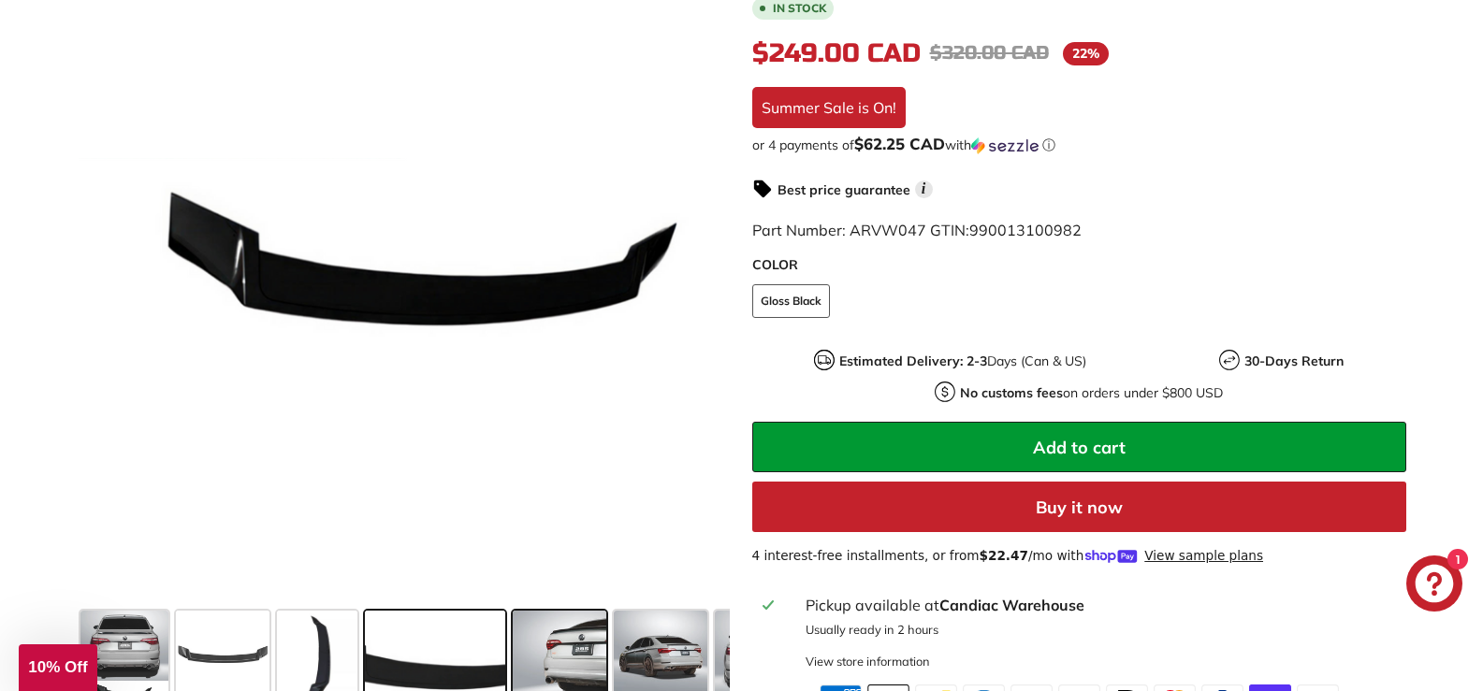
click at [527, 623] on span at bounding box center [560, 658] width 94 height 94
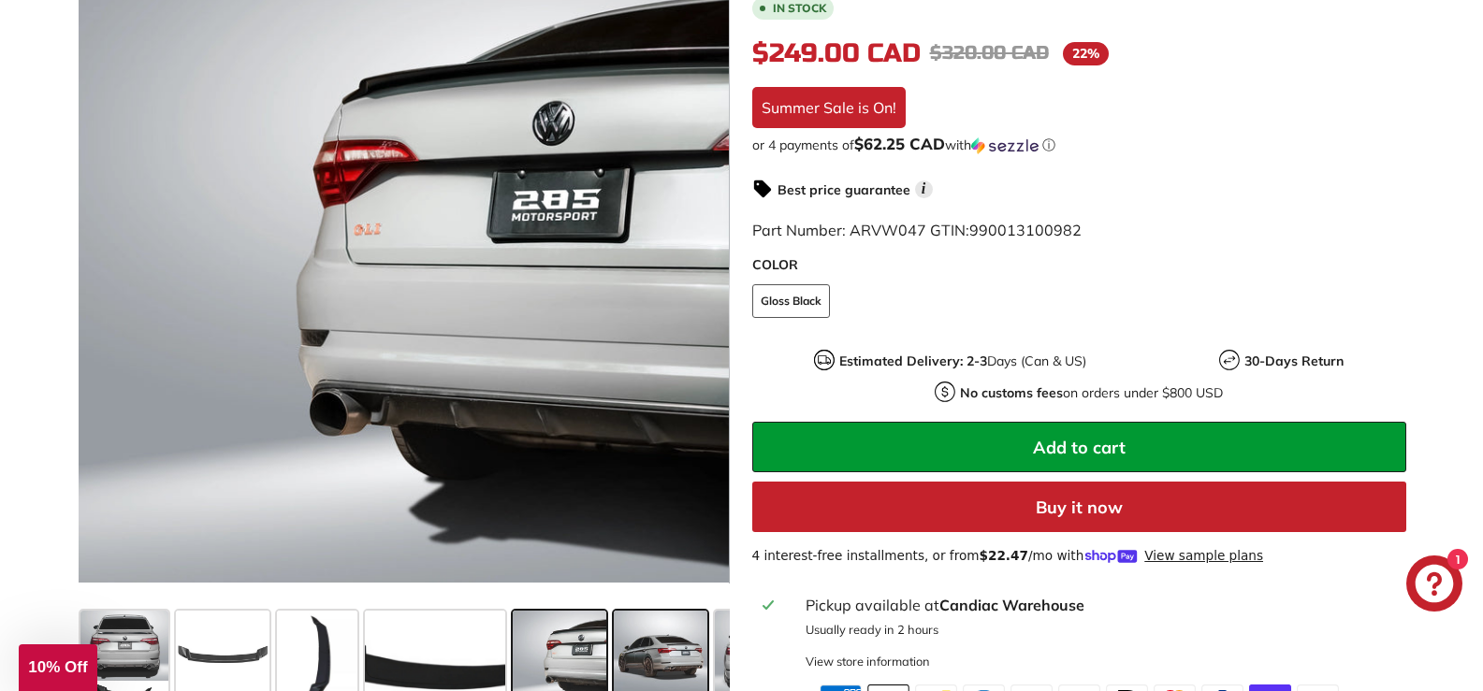
click at [633, 611] on span at bounding box center [661, 658] width 94 height 94
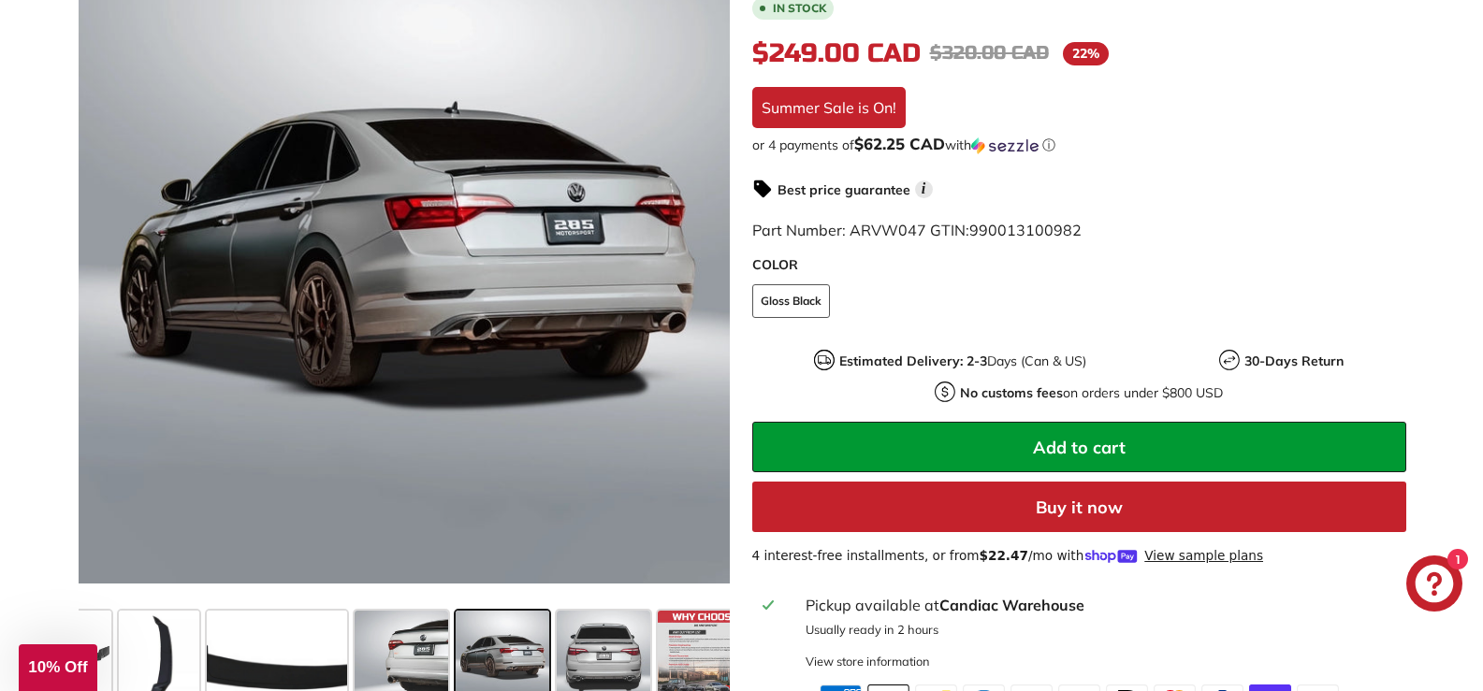
scroll to position [0, 184]
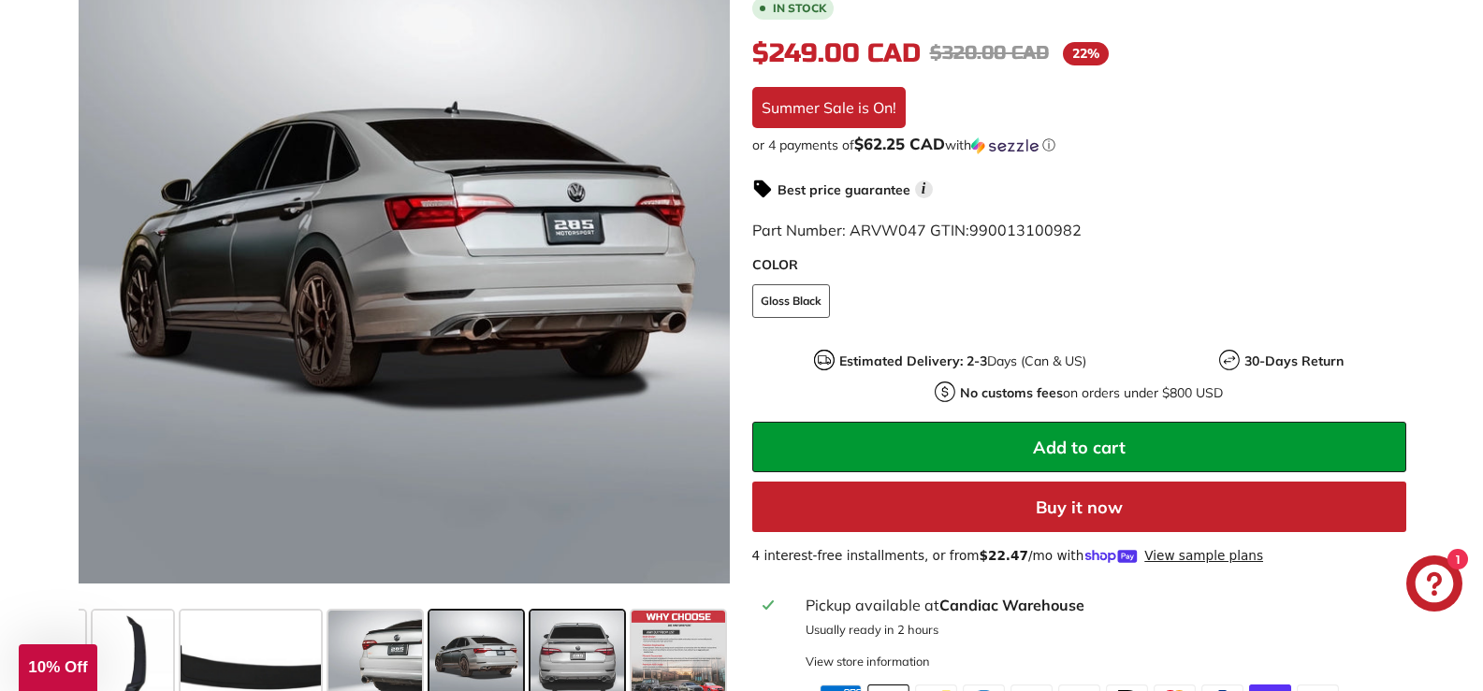
click at [587, 639] on span at bounding box center [577, 658] width 94 height 94
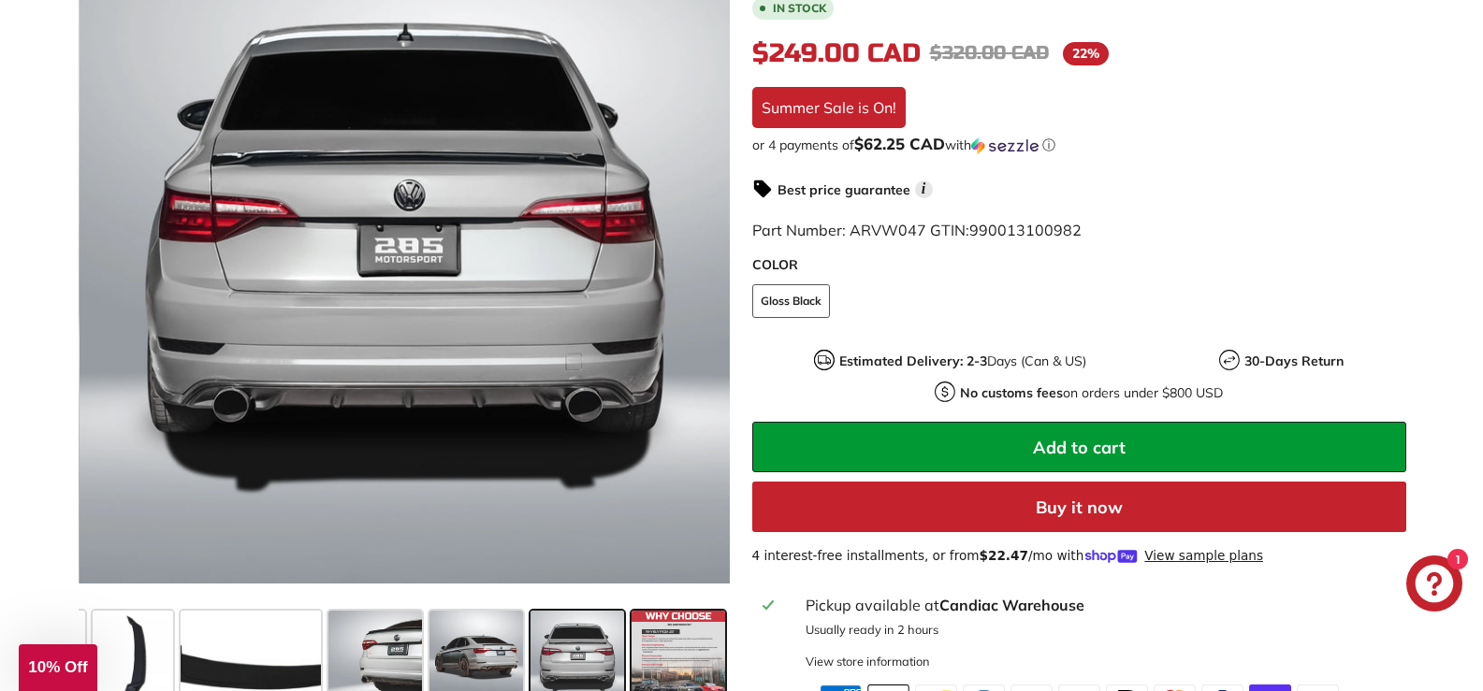
click at [666, 636] on span at bounding box center [678, 658] width 94 height 94
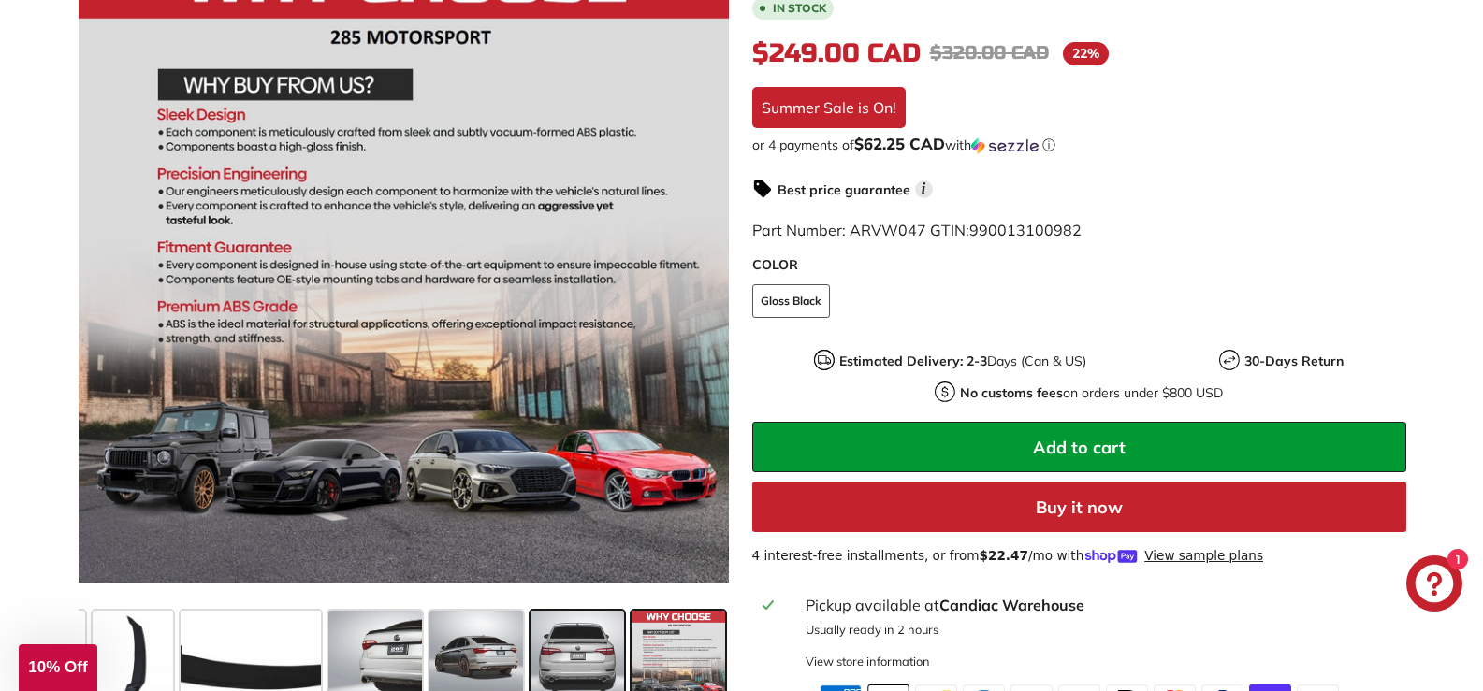
click at [571, 634] on span at bounding box center [577, 658] width 94 height 94
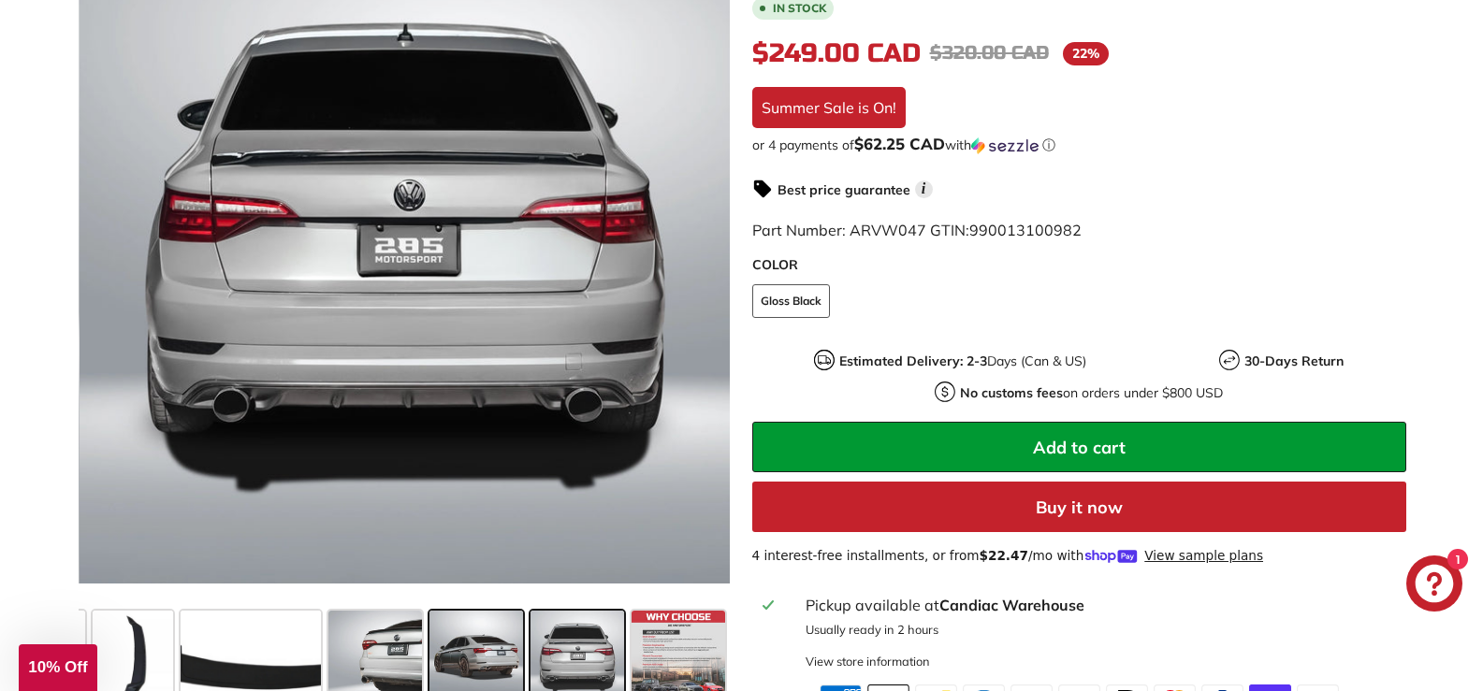
click at [476, 611] on span at bounding box center [476, 658] width 94 height 94
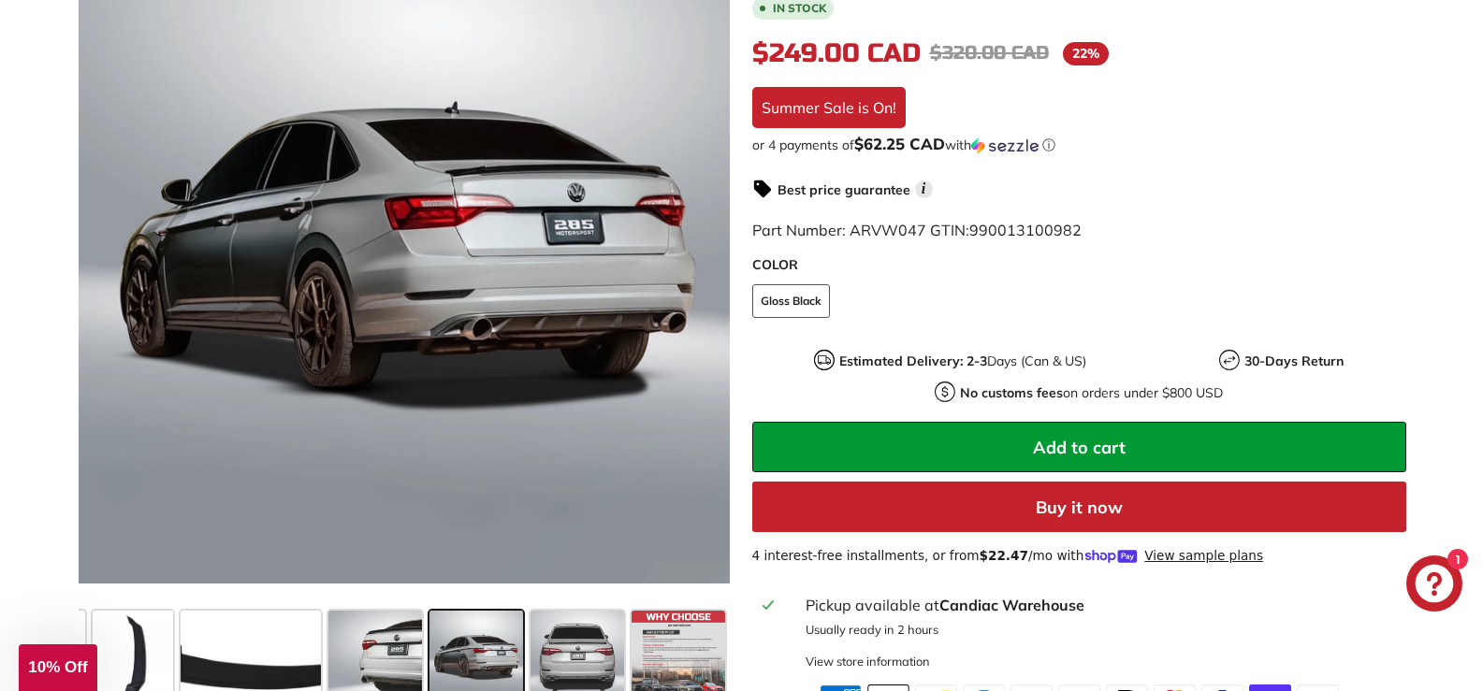
click at [515, 623] on span at bounding box center [476, 658] width 94 height 94
click at [577, 622] on span at bounding box center [577, 658] width 94 height 94
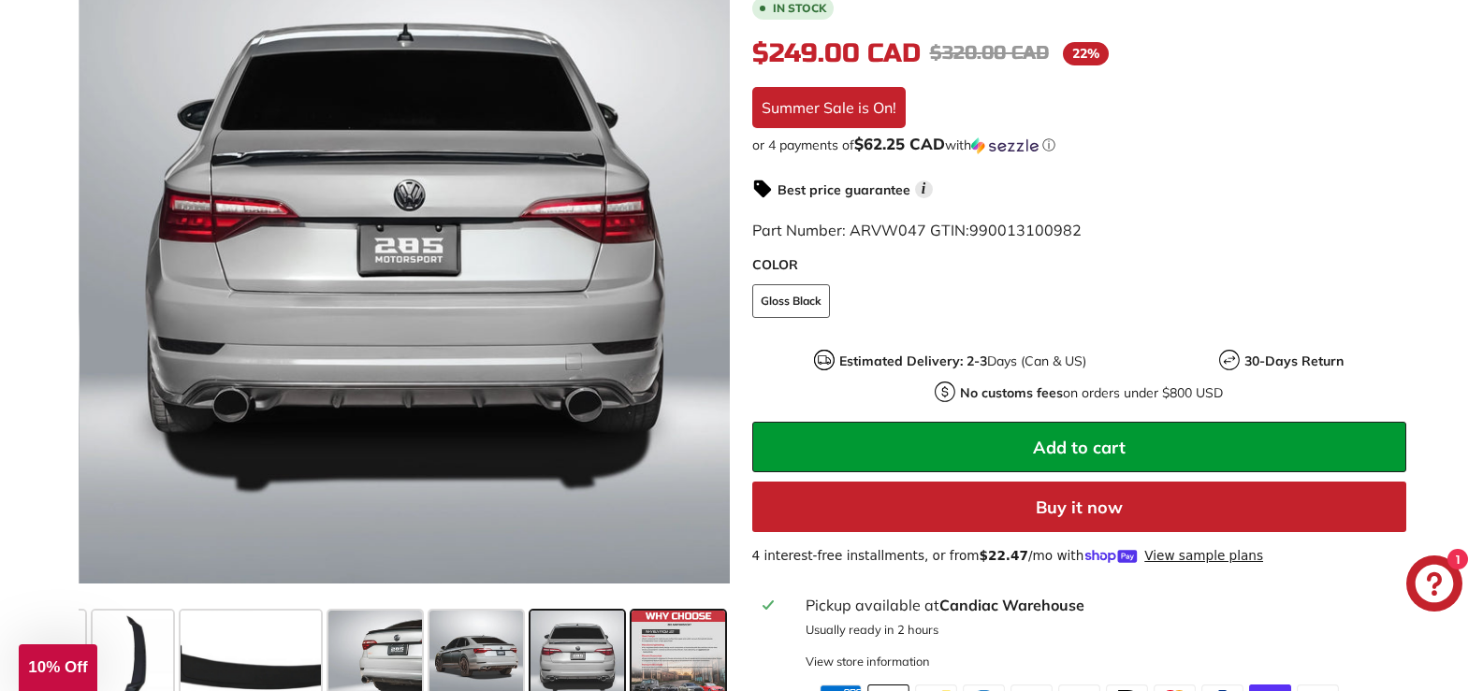
click at [641, 631] on span at bounding box center [678, 658] width 94 height 94
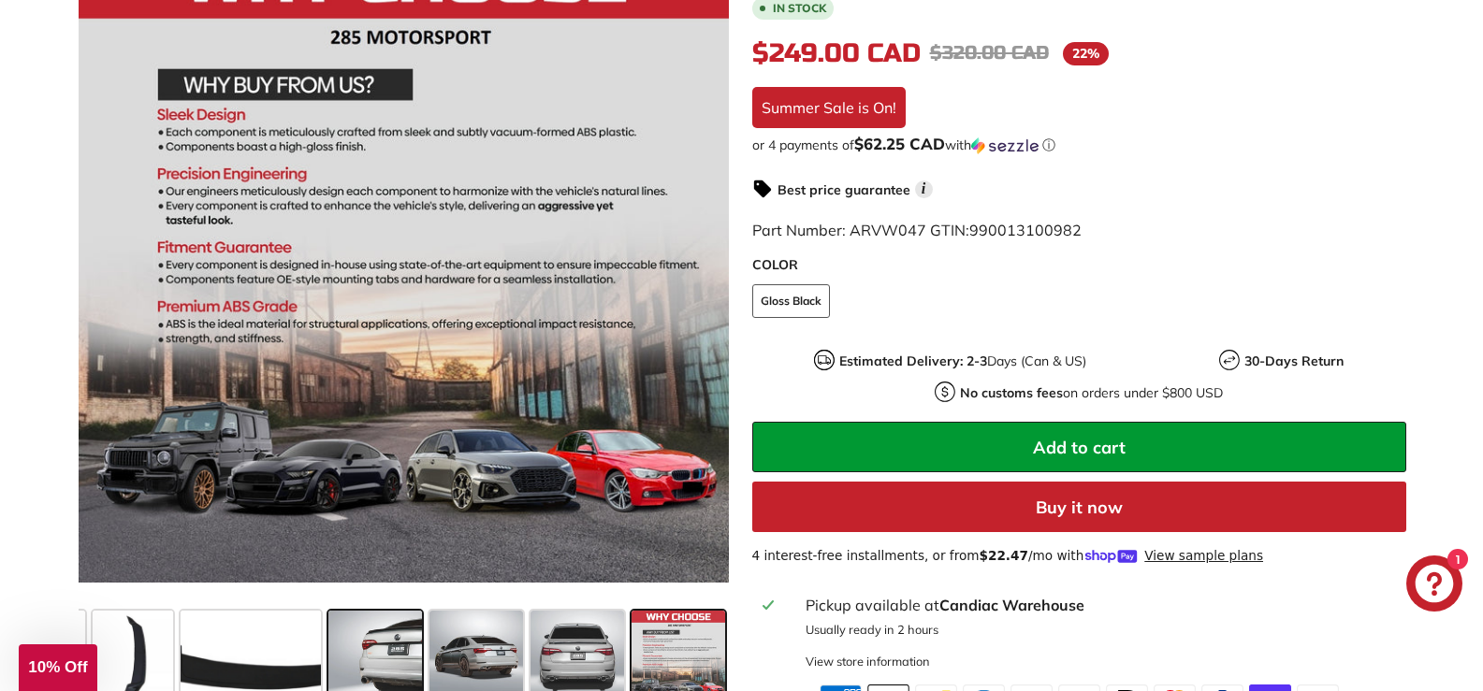
click at [419, 623] on span at bounding box center [375, 658] width 94 height 94
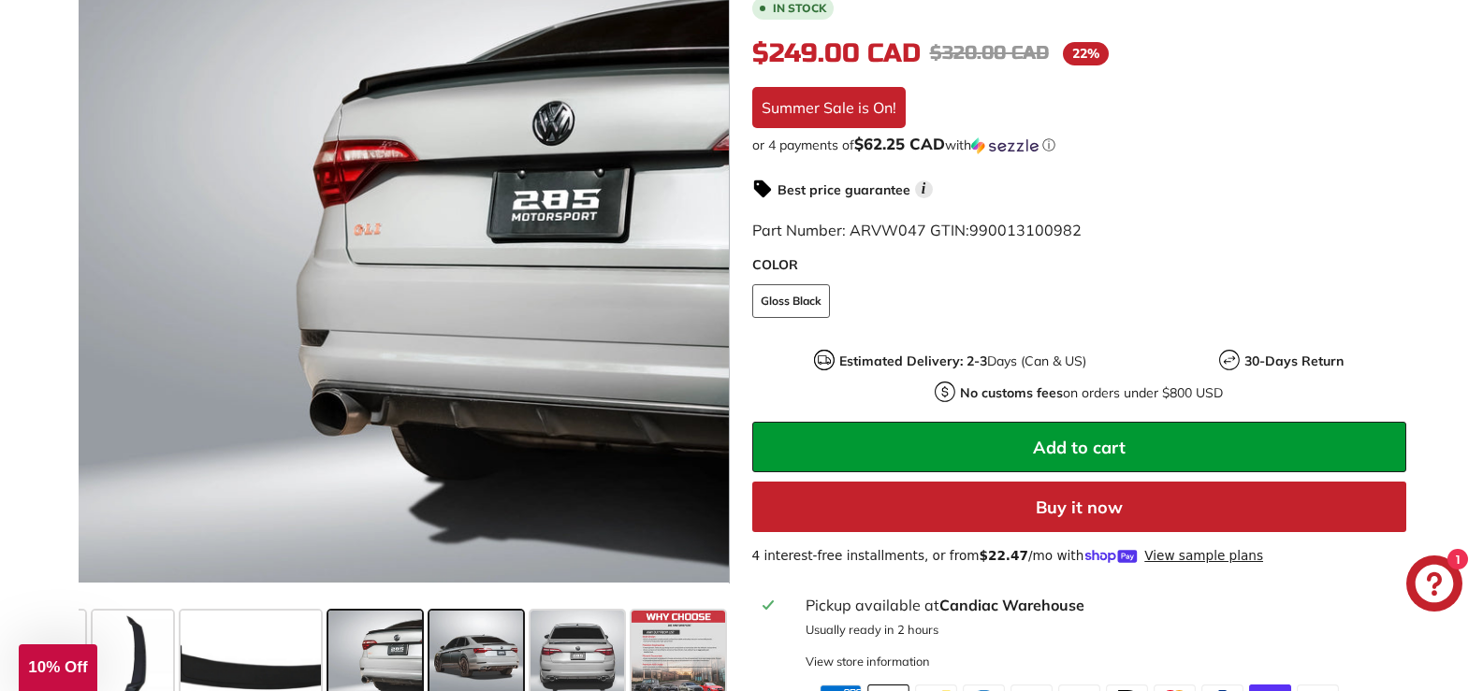
click at [471, 625] on span at bounding box center [476, 658] width 94 height 94
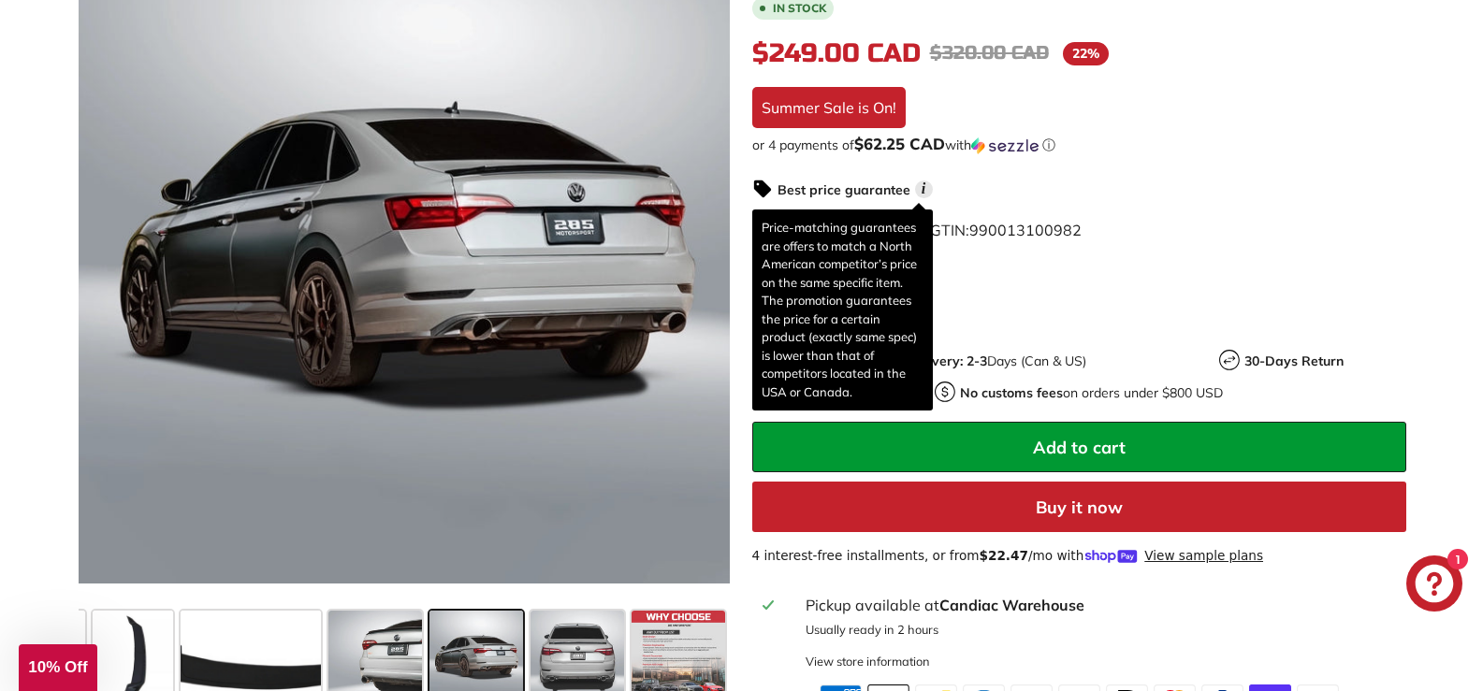
click at [921, 181] on span "i" at bounding box center [924, 190] width 18 height 18
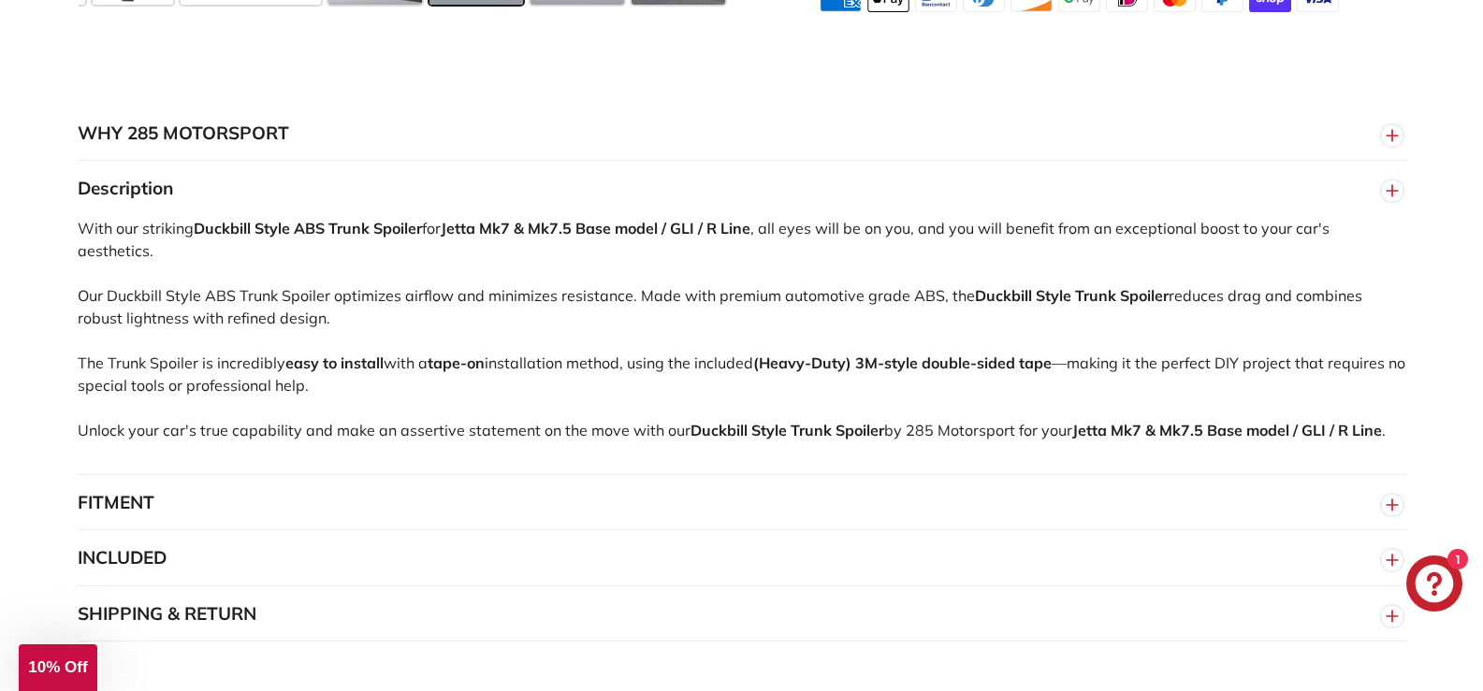
scroll to position [1520, 0]
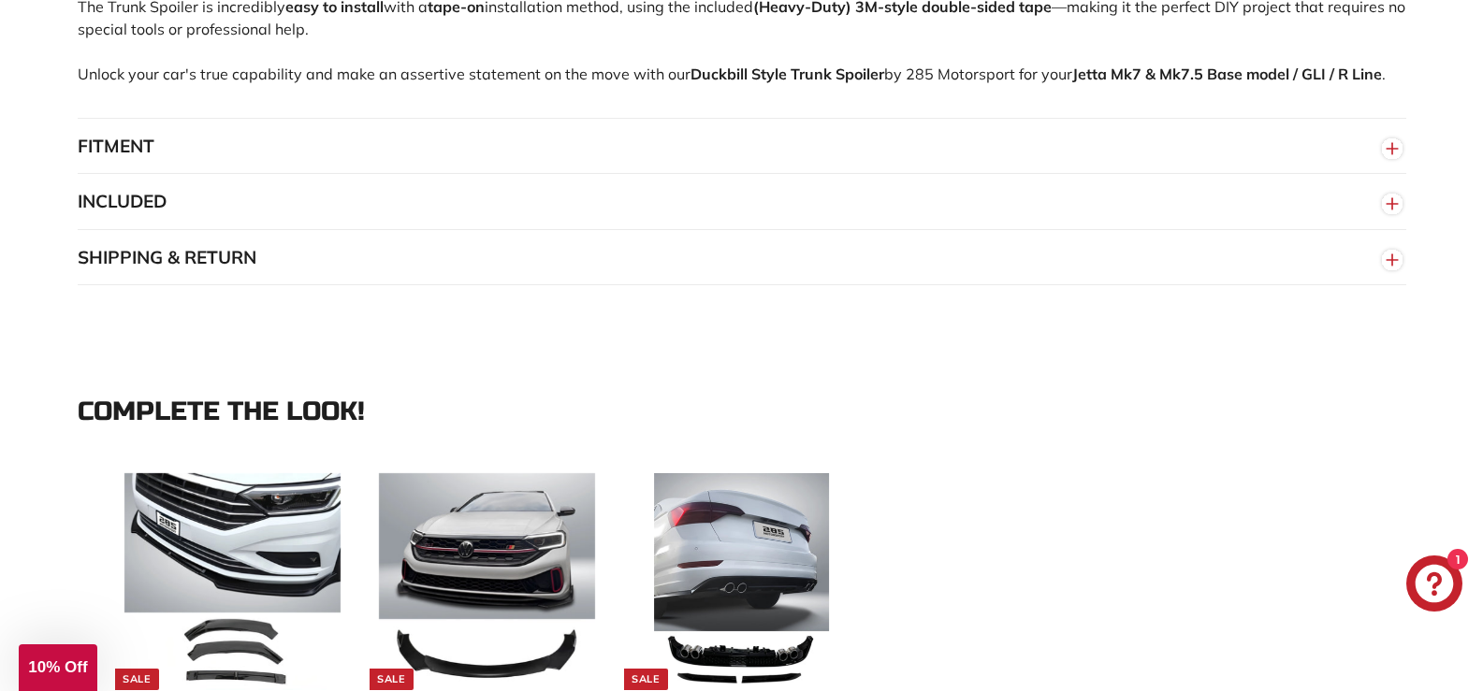
click at [1403, 132] on icon "button" at bounding box center [1392, 149] width 28 height 34
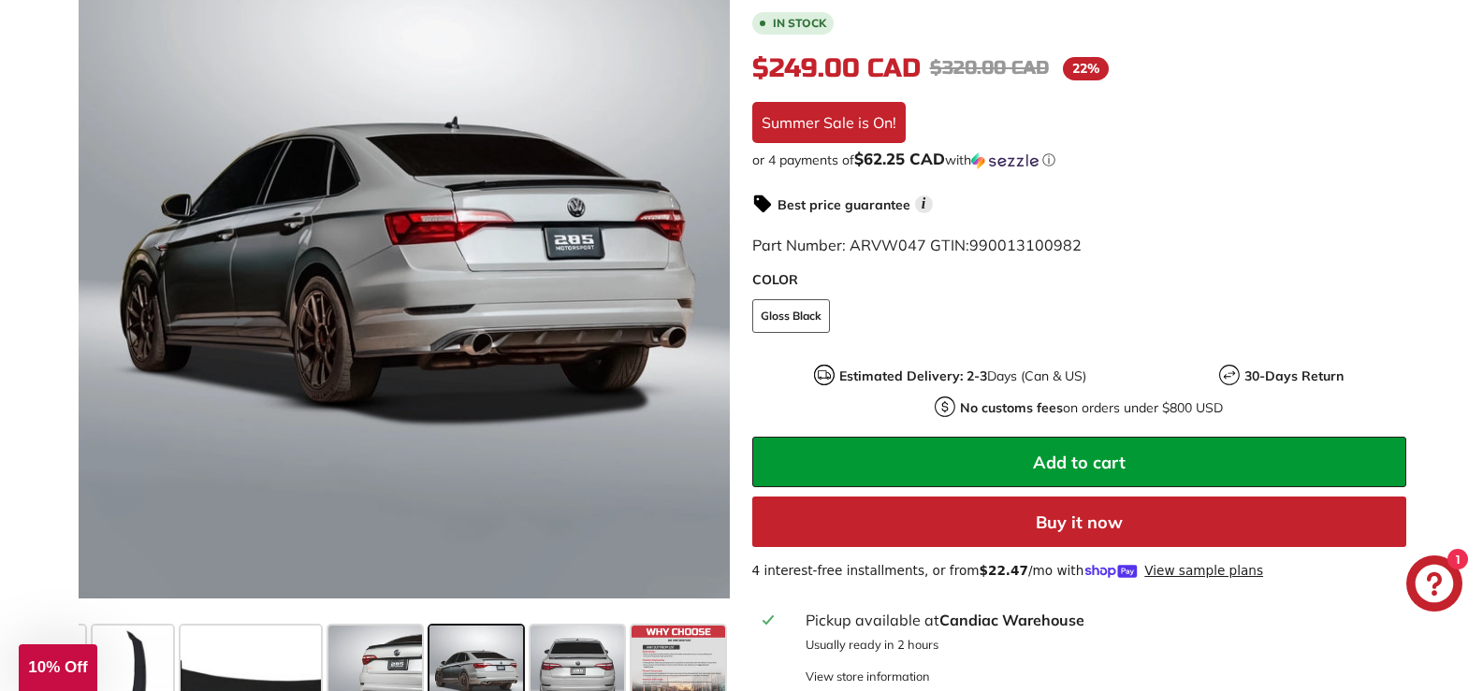
scroll to position [423, 0]
